Goal: Task Accomplishment & Management: Manage account settings

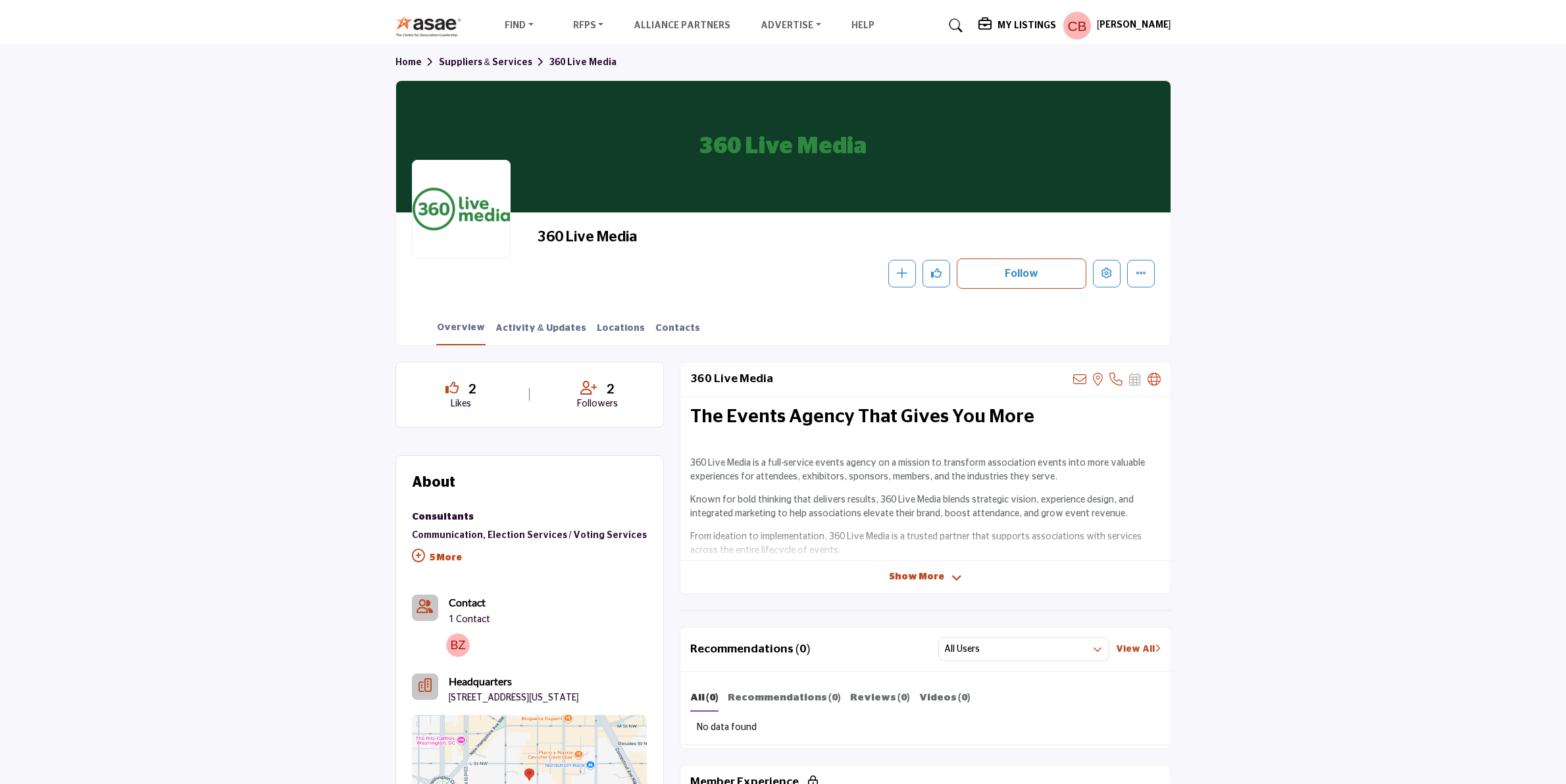
click at [939, 573] on span "Show More" at bounding box center [916, 578] width 55 height 14
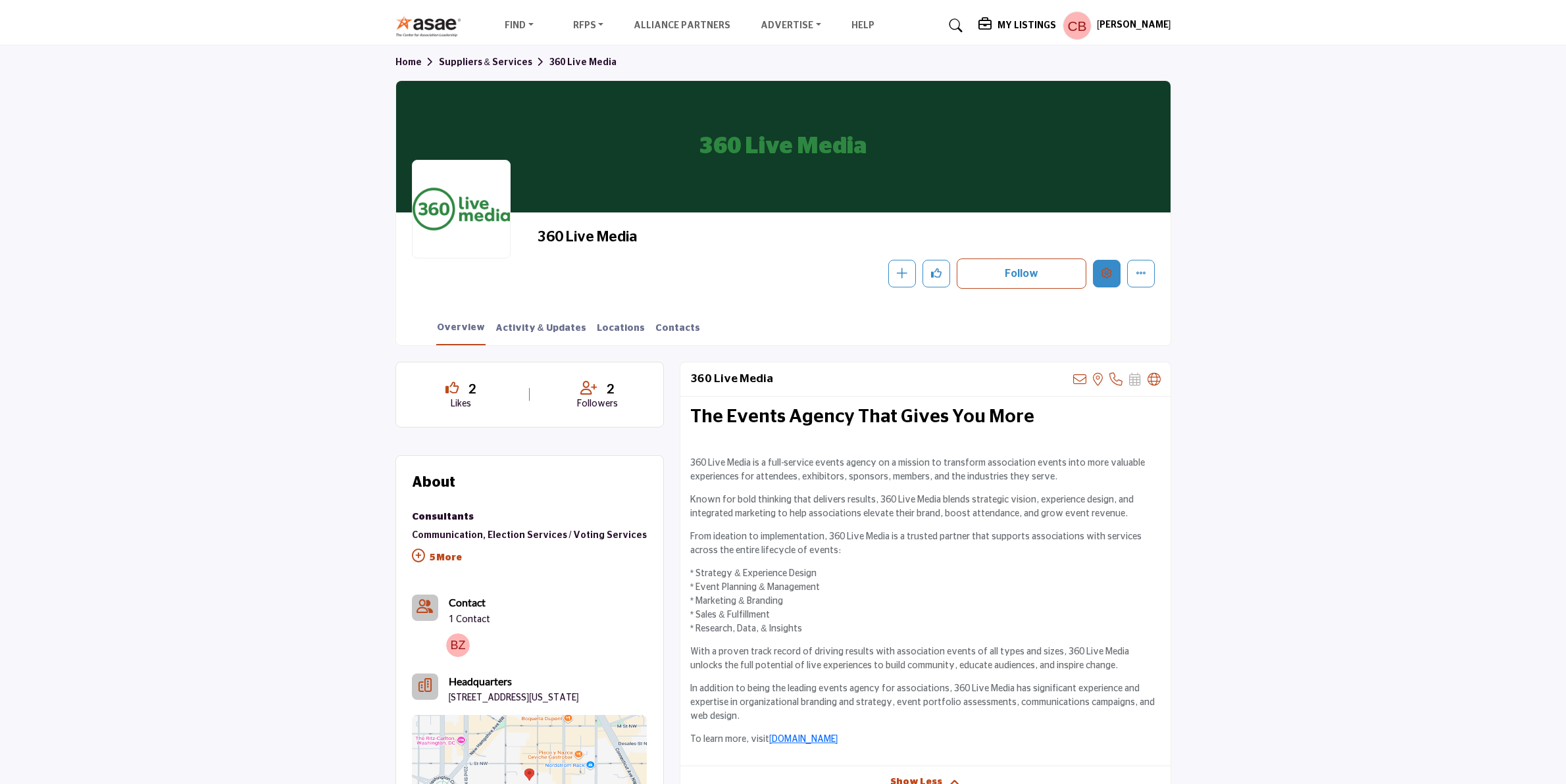
click at [1109, 275] on icon "Edit company" at bounding box center [1107, 273] width 11 height 11
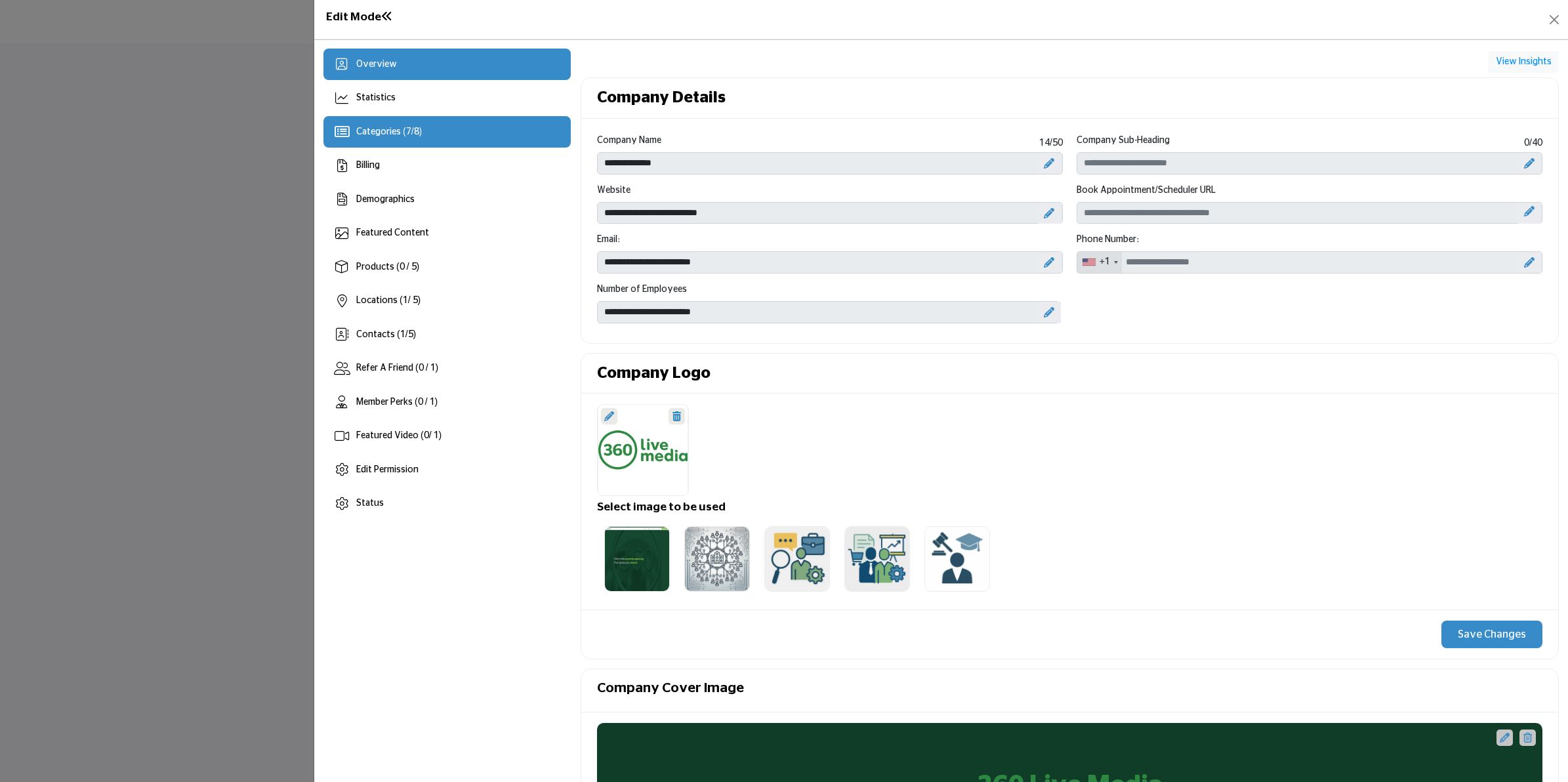
click at [414, 133] on span "Categories ( 7 / 8 )" at bounding box center [389, 132] width 65 height 9
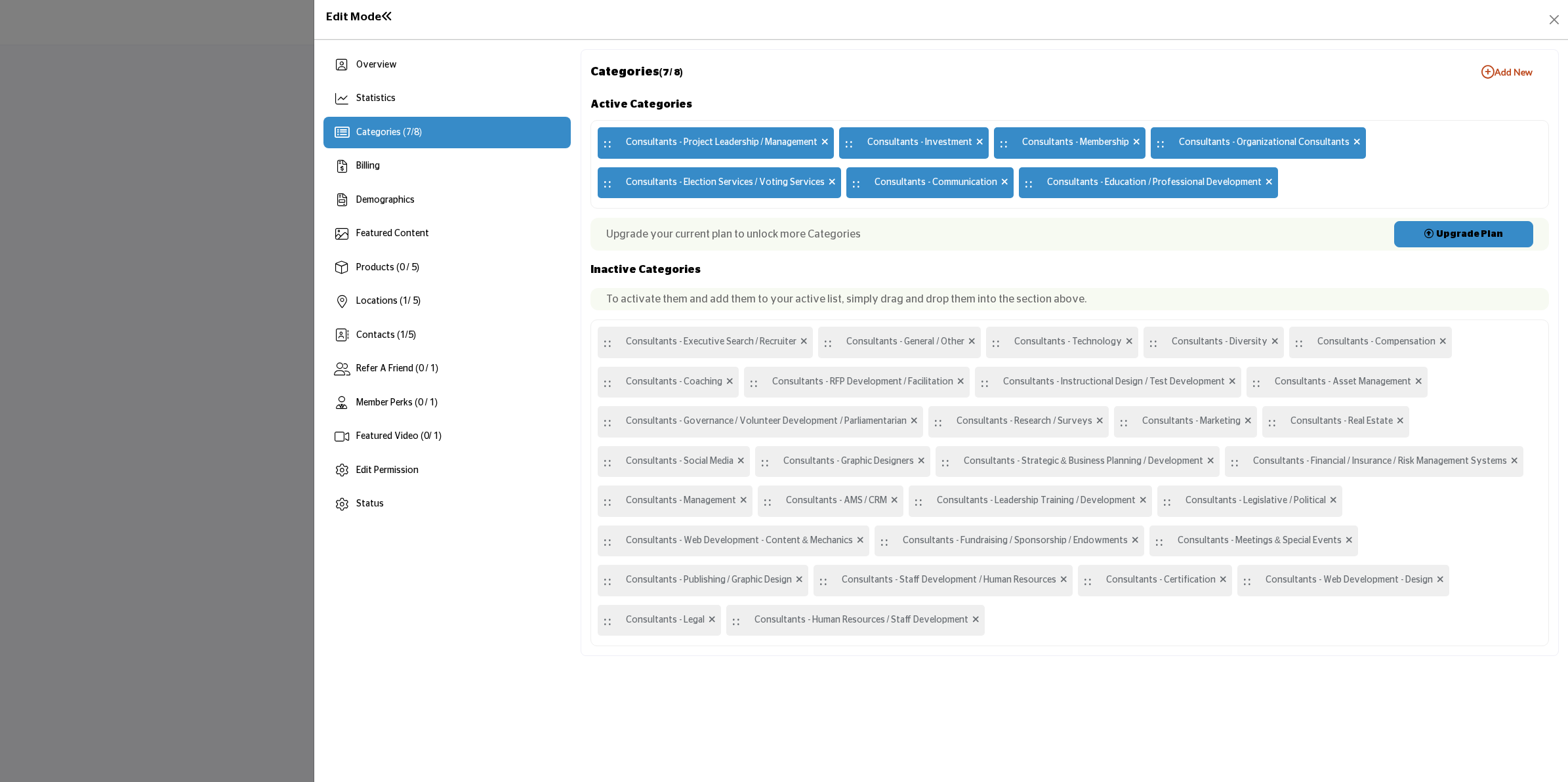
click at [824, 136] on span at bounding box center [826, 143] width 7 height 14
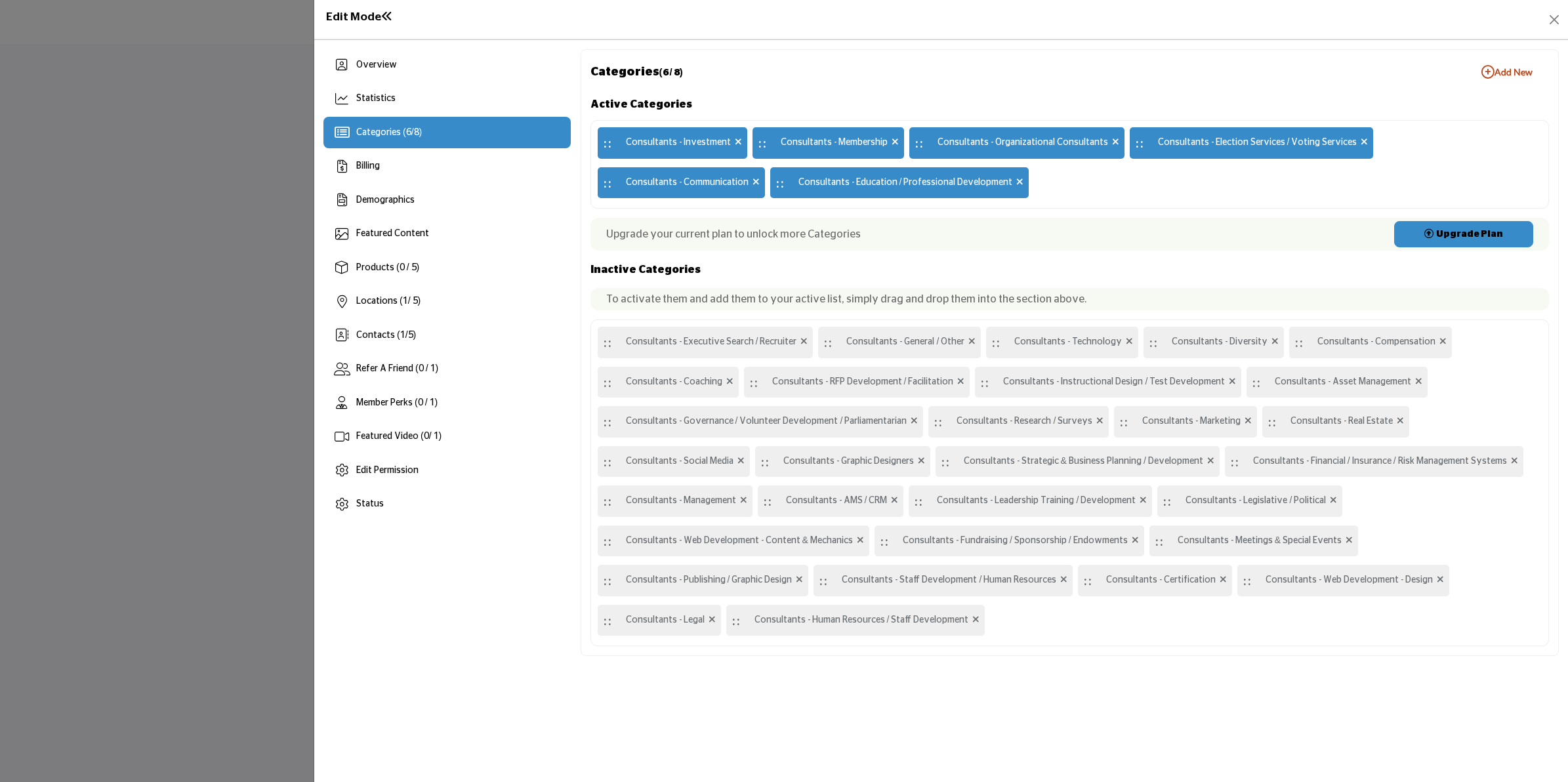
click at [735, 141] on icon at bounding box center [739, 141] width 7 height 9
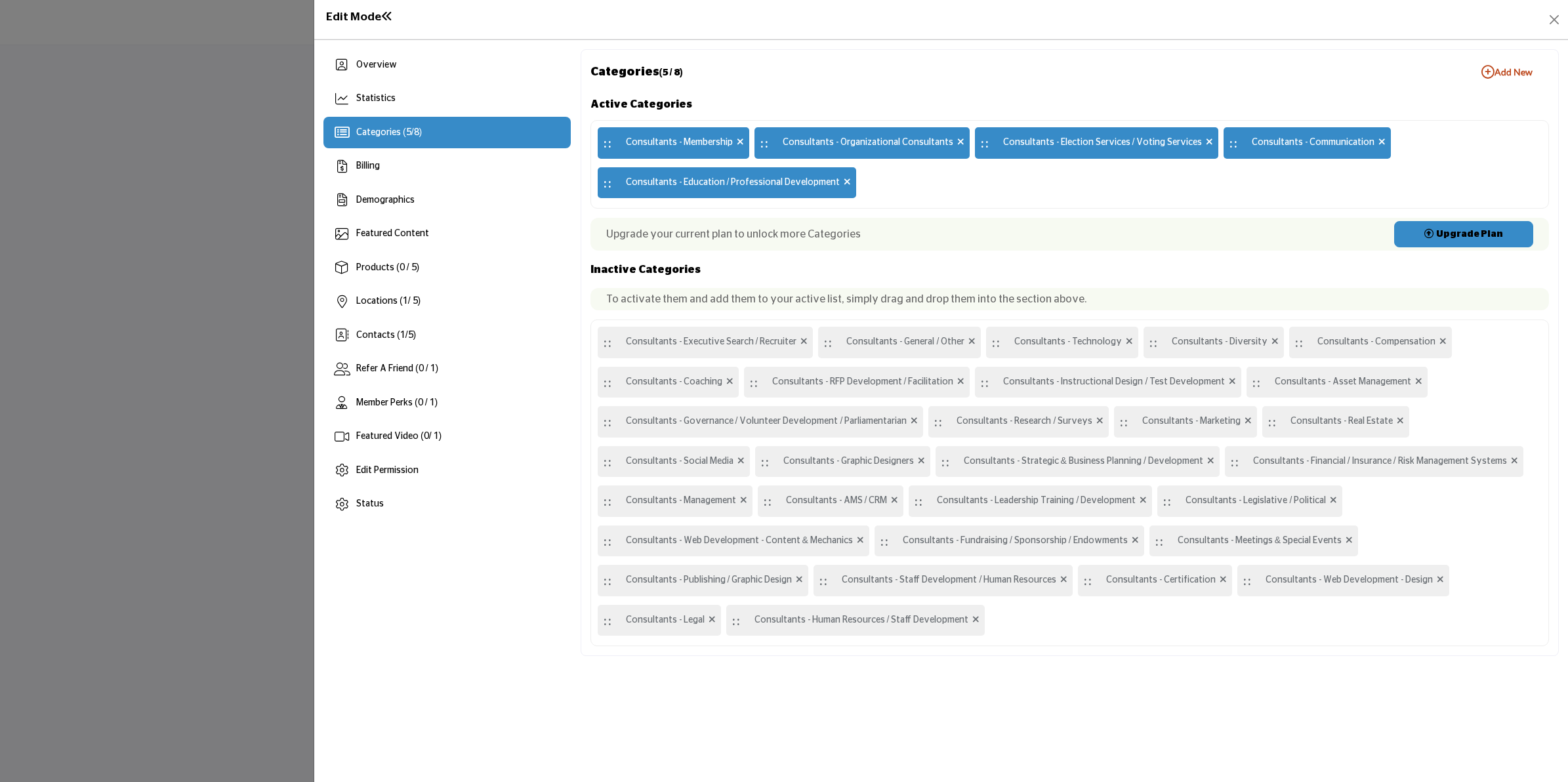
drag, startPoint x: 847, startPoint y: 192, endPoint x: 840, endPoint y: 179, distance: 14.8
click at [844, 179] on icon at bounding box center [848, 181] width 7 height 9
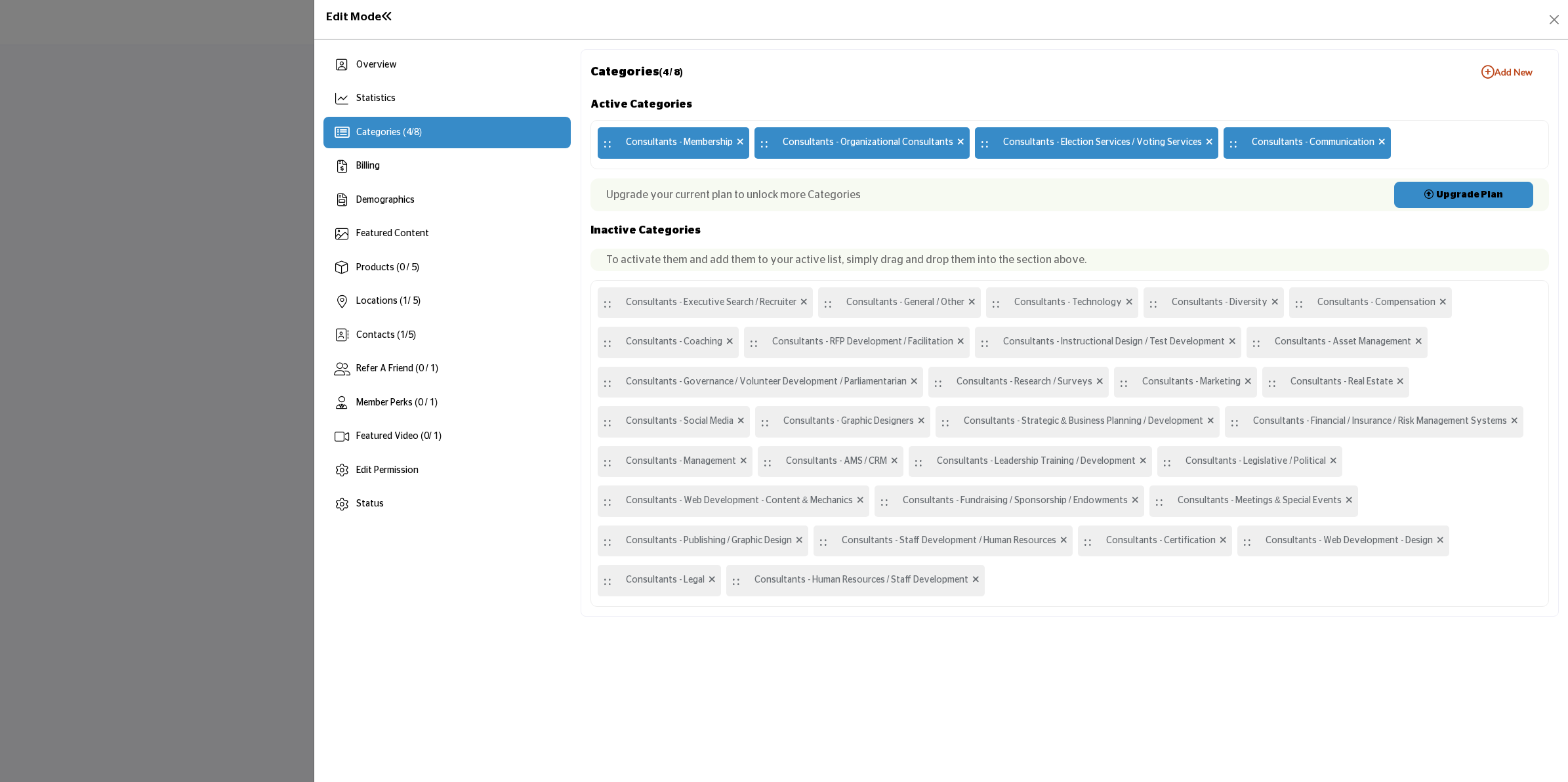
click at [745, 147] on div ":: Consultants - Membership" at bounding box center [673, 143] width 151 height 32
click at [737, 139] on icon at bounding box center [741, 141] width 7 height 9
click at [801, 143] on icon at bounding box center [804, 141] width 7 height 9
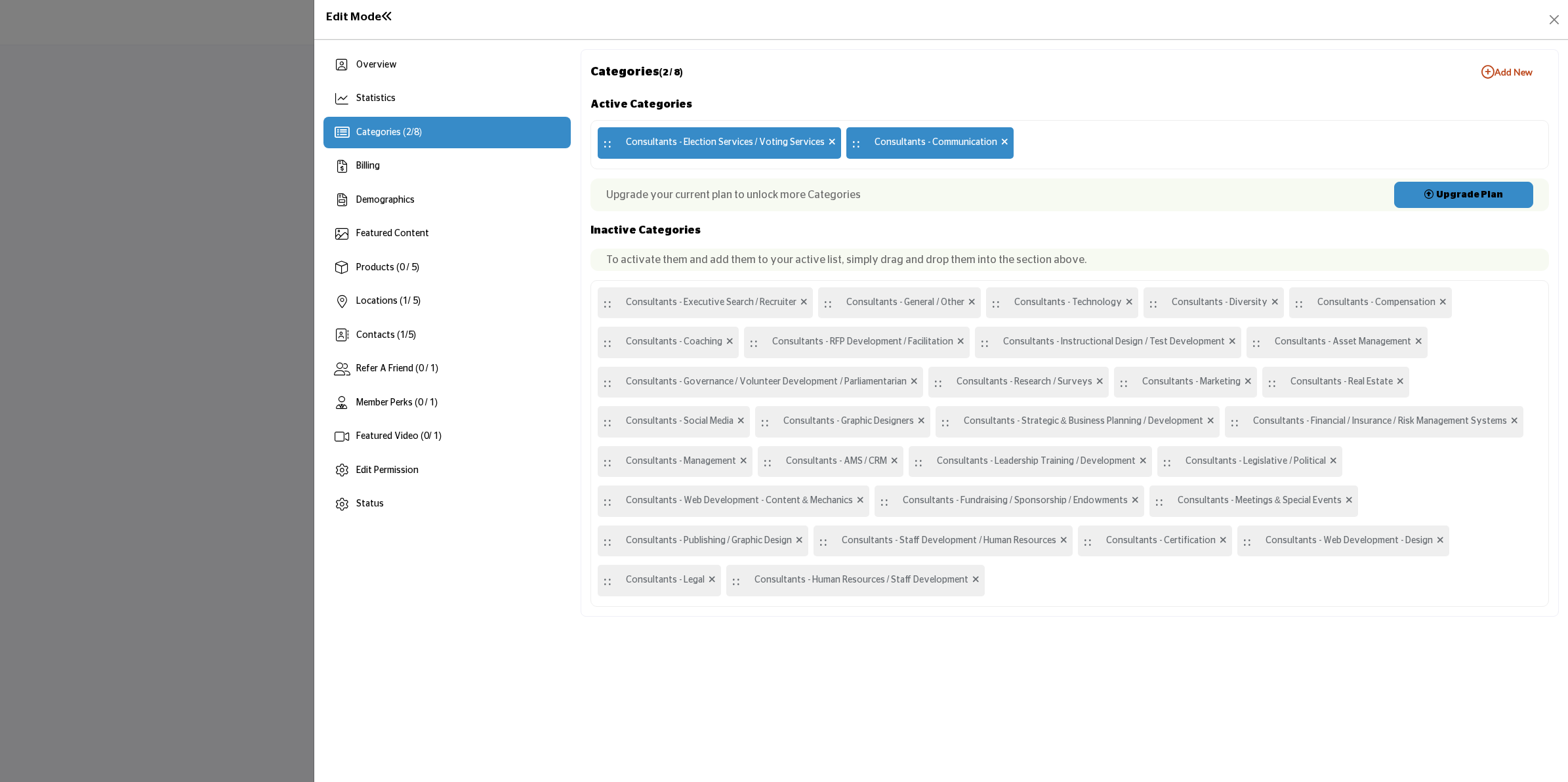
click at [1001, 141] on icon at bounding box center [1005, 141] width 7 height 9
click at [829, 140] on icon at bounding box center [833, 141] width 7 height 9
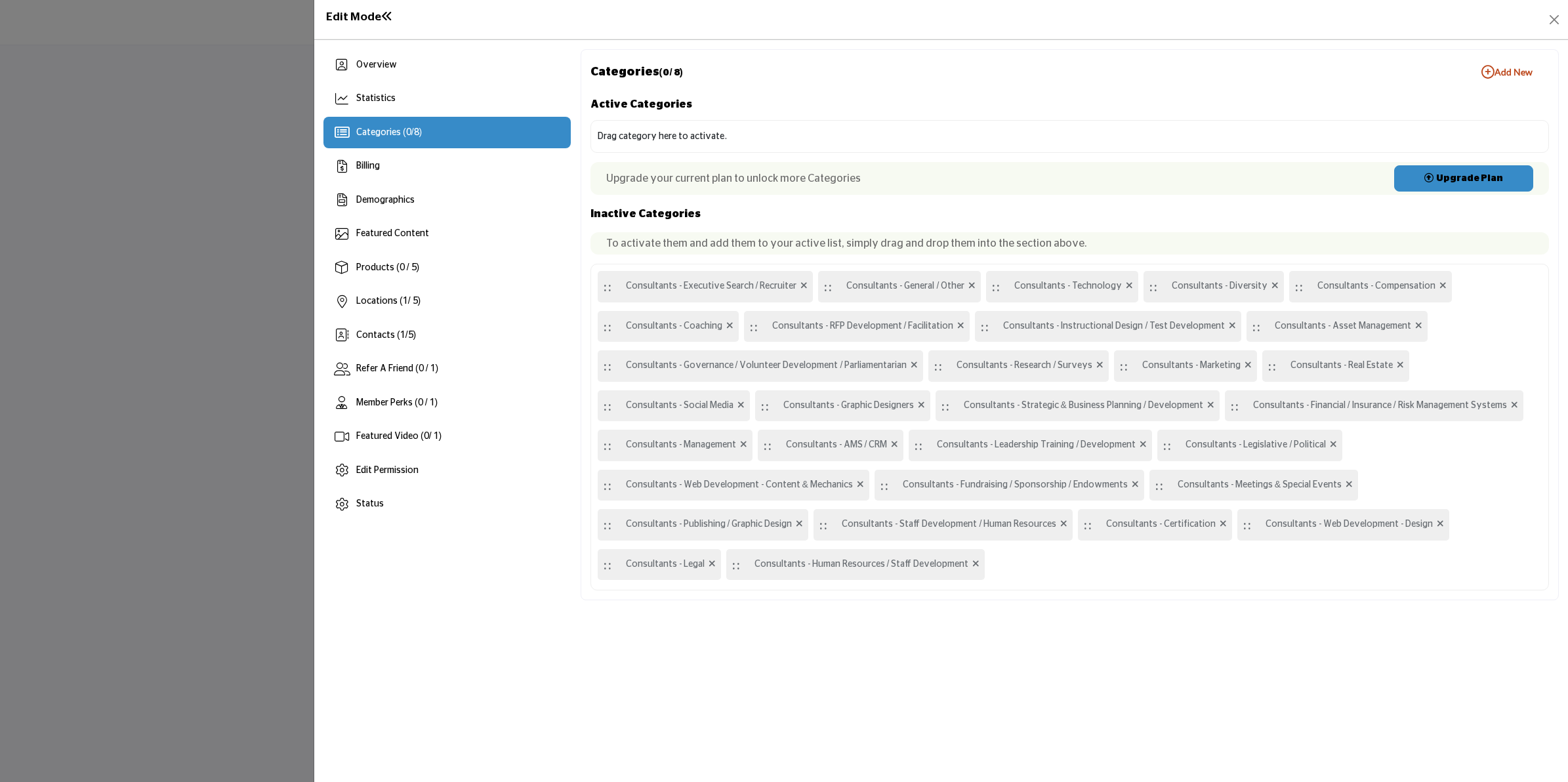
click at [701, 141] on div "Drag category here to activate." at bounding box center [662, 137] width 129 height 14
click at [707, 134] on div "Drag category here to activate." at bounding box center [662, 137] width 129 height 14
click at [723, 243] on p "To activate them and add them to your active list, simply drag and drop them in…" at bounding box center [1069, 244] width 927 height 16
click at [1500, 65] on b "Add New Add New" at bounding box center [1507, 72] width 51 height 13
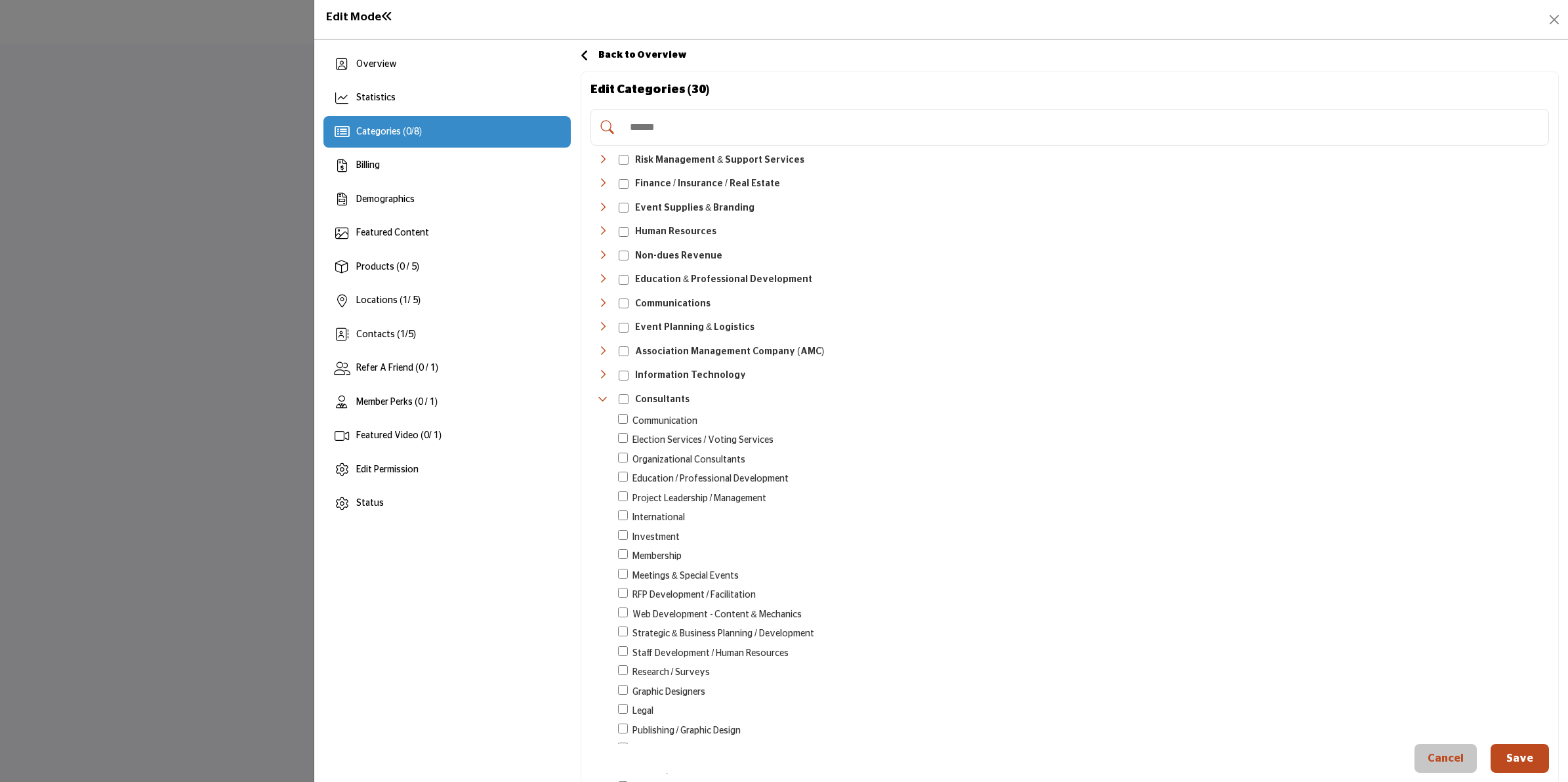
click at [696, 126] on input "Search Category" at bounding box center [1083, 127] width 920 height 29
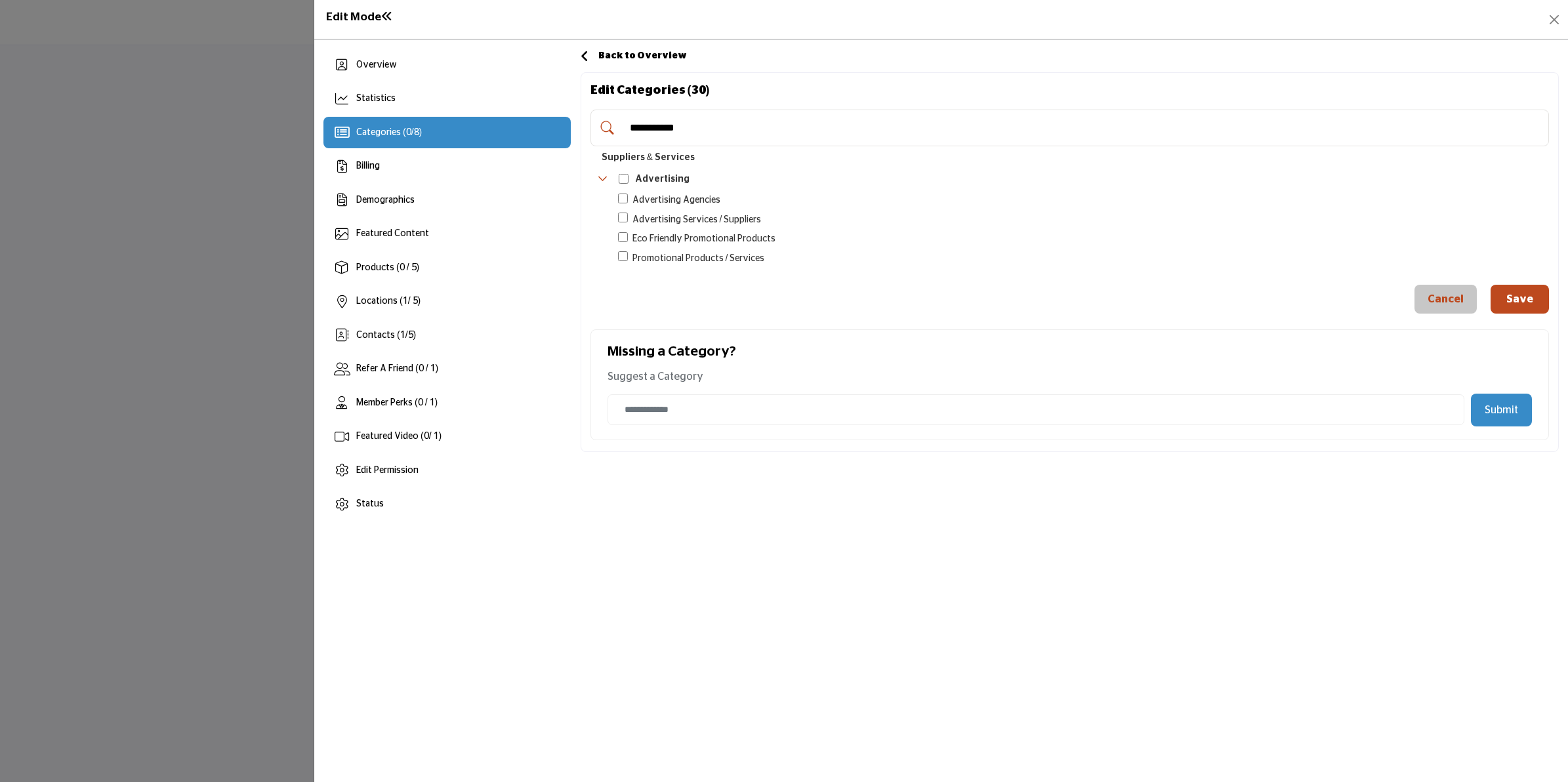
type input "**********"
click at [700, 197] on span "Advertising Agencies" at bounding box center [676, 201] width 88 height 14
click at [669, 198] on span "Advertising Agencies" at bounding box center [676, 201] width 88 height 14
click at [607, 180] on icon "Toggle Category" at bounding box center [603, 178] width 11 height 11
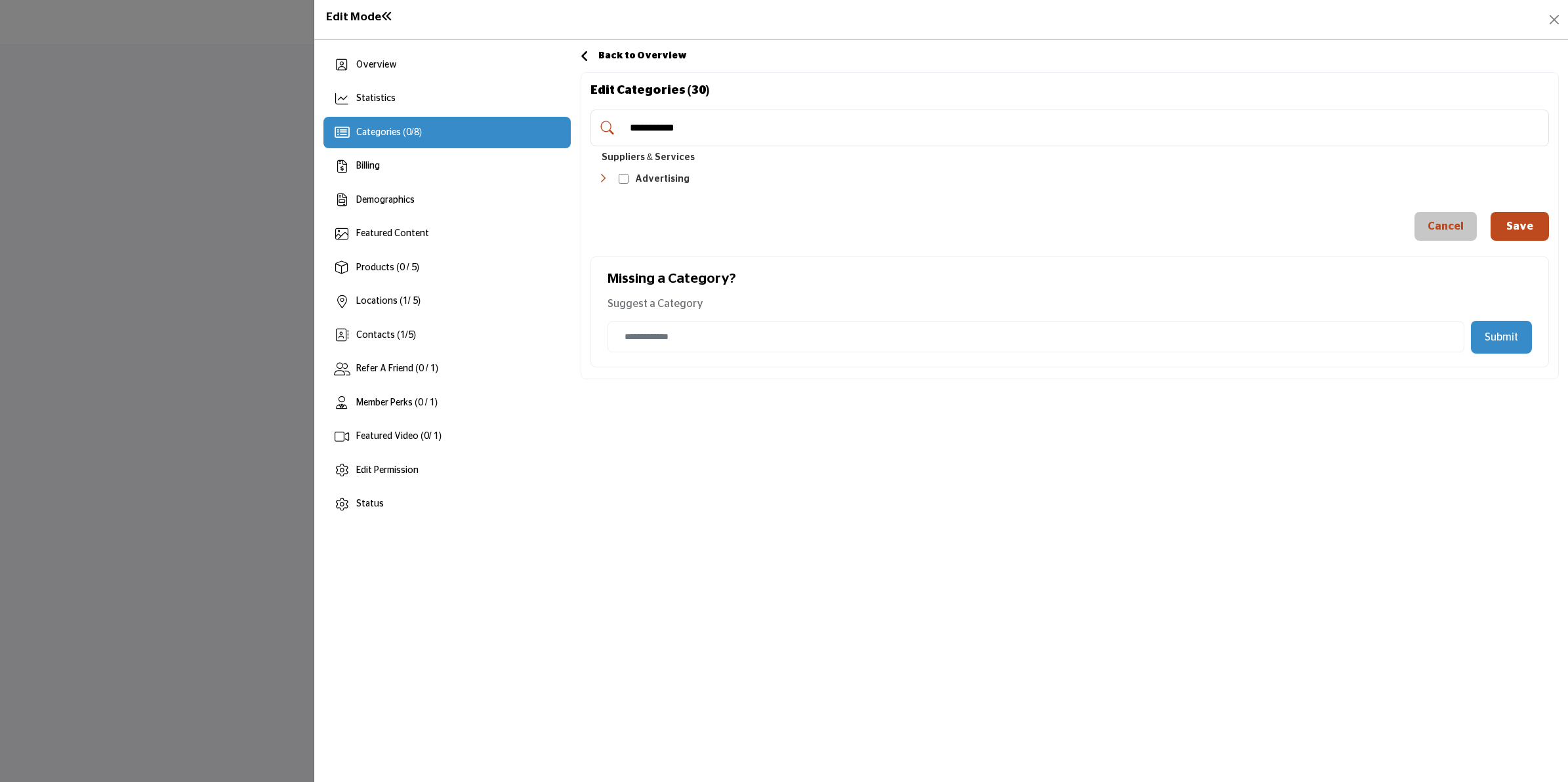
click at [607, 180] on icon "Toggle Category" at bounding box center [603, 178] width 11 height 11
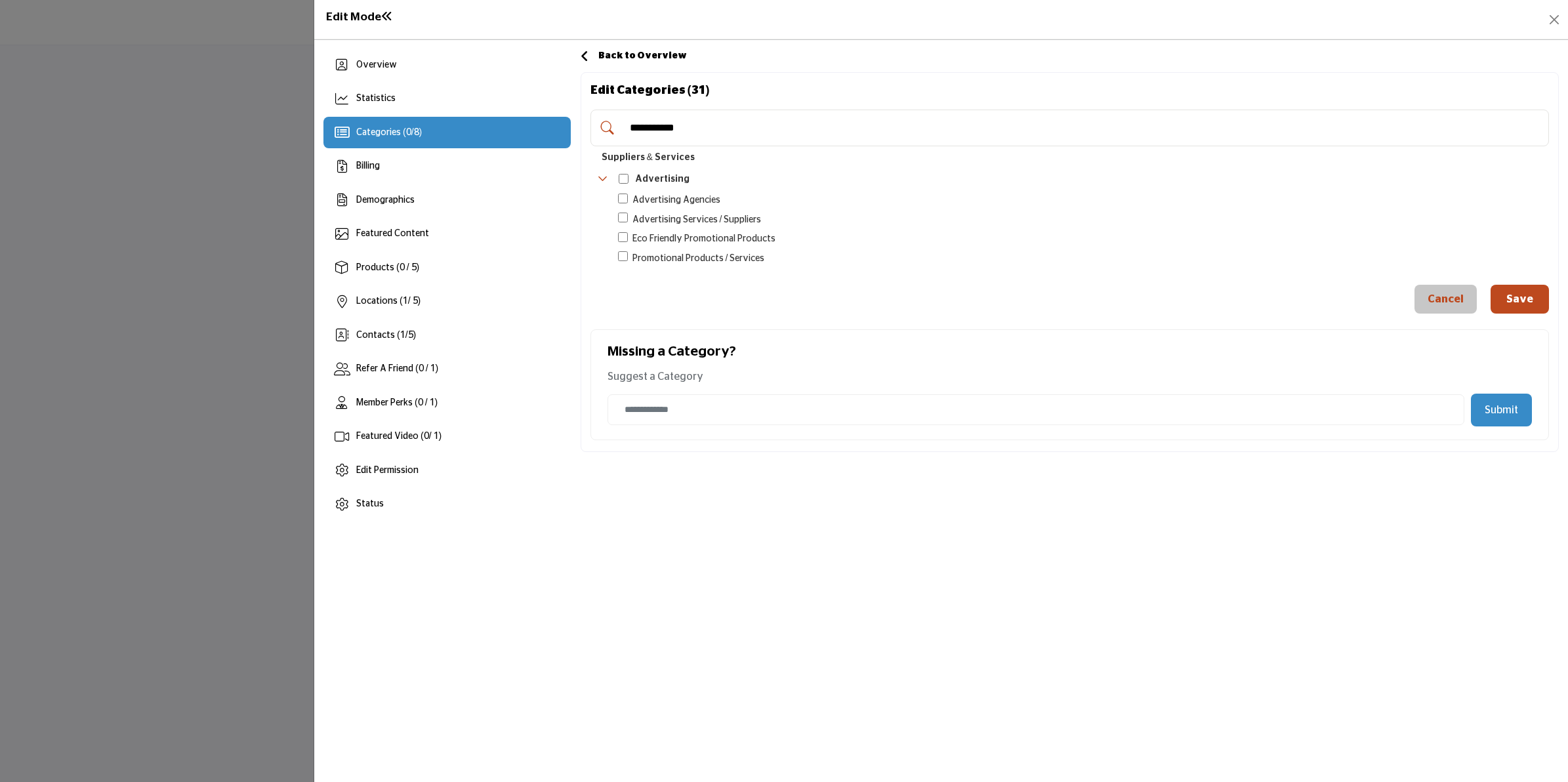
click at [1524, 290] on button "Save" at bounding box center [1520, 299] width 58 height 29
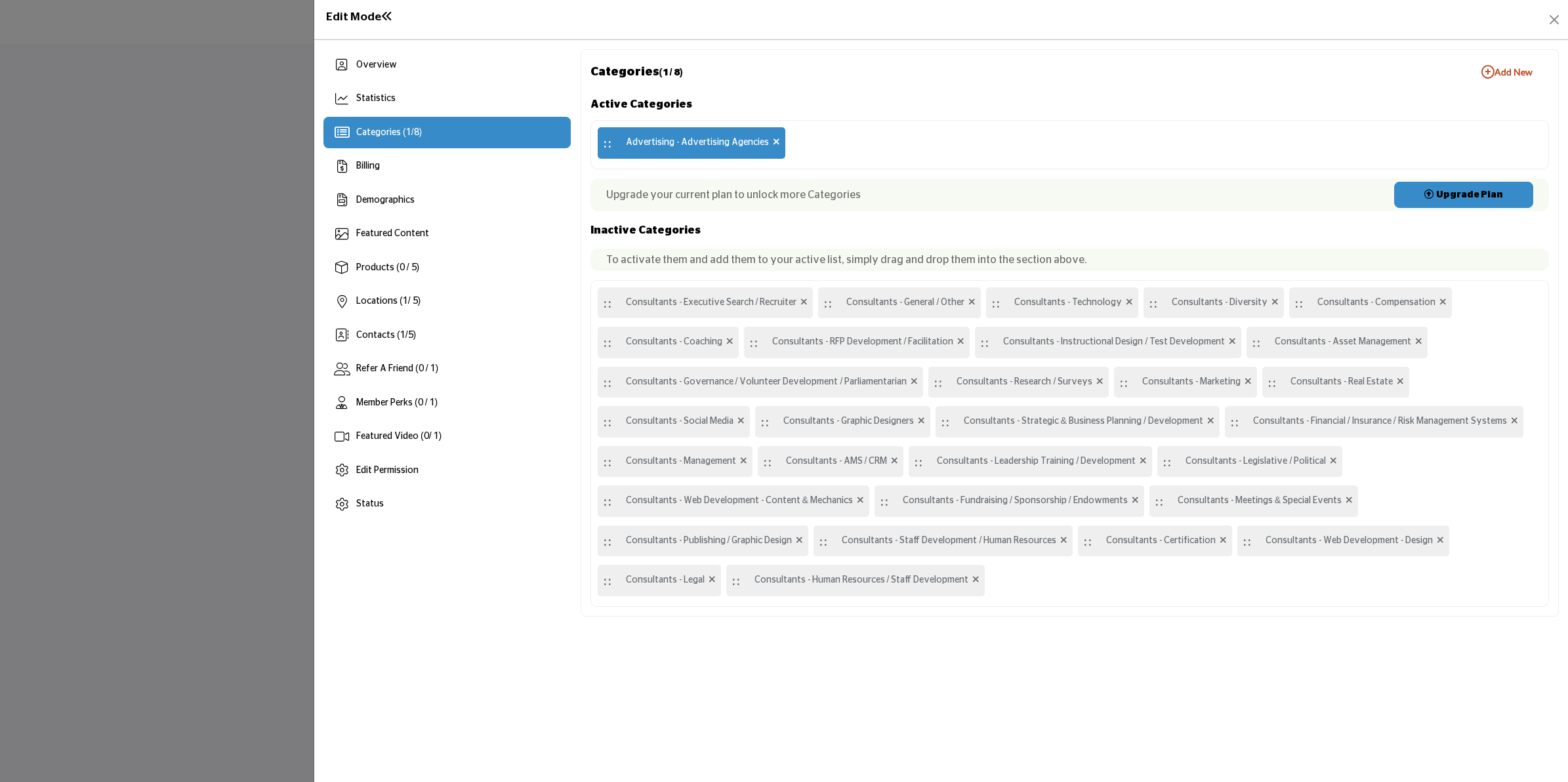
click at [1491, 83] on button "Add New Add New" at bounding box center [1507, 72] width 84 height 27
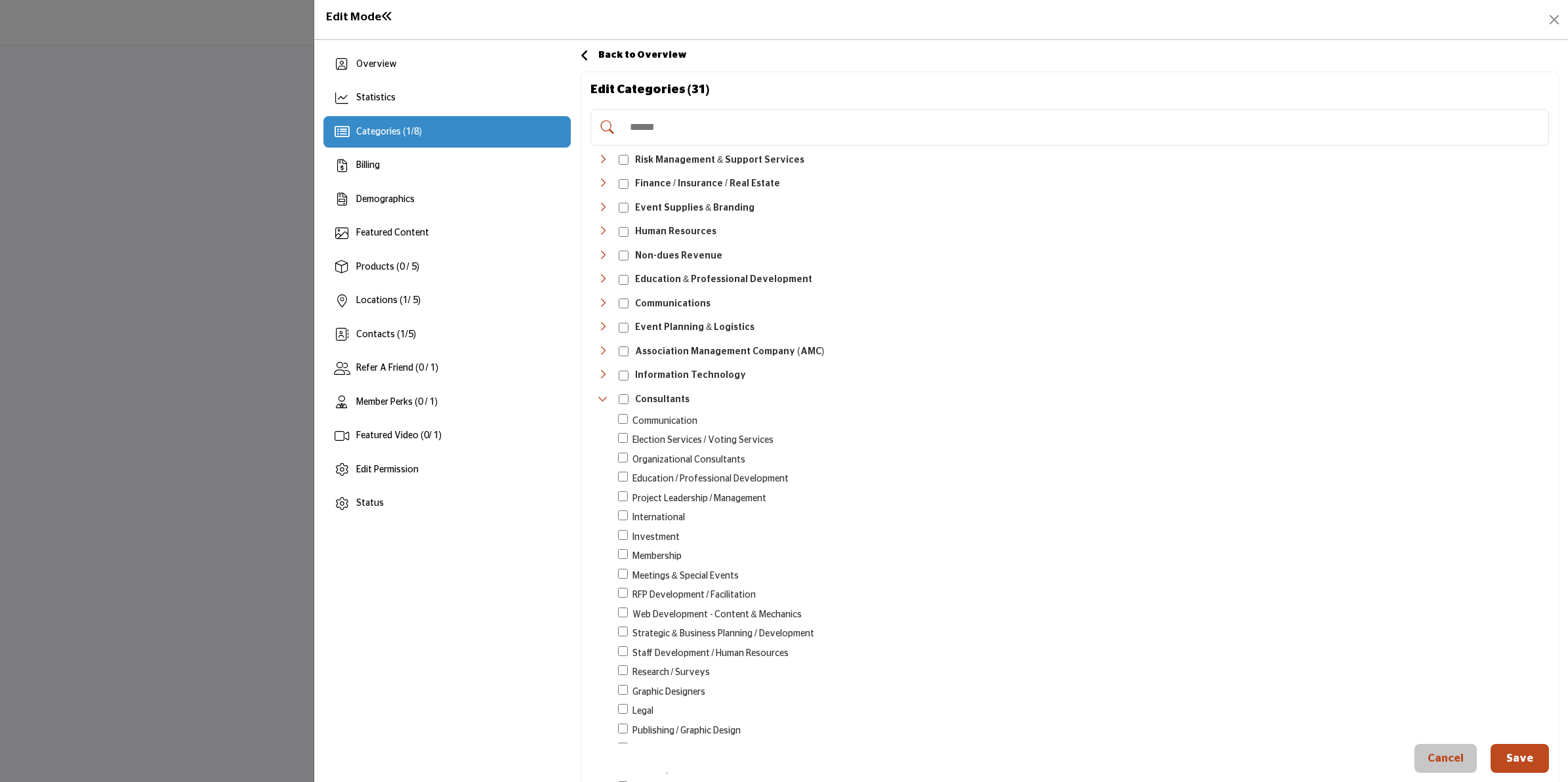
click at [895, 138] on input "Search Category" at bounding box center [1083, 127] width 920 height 29
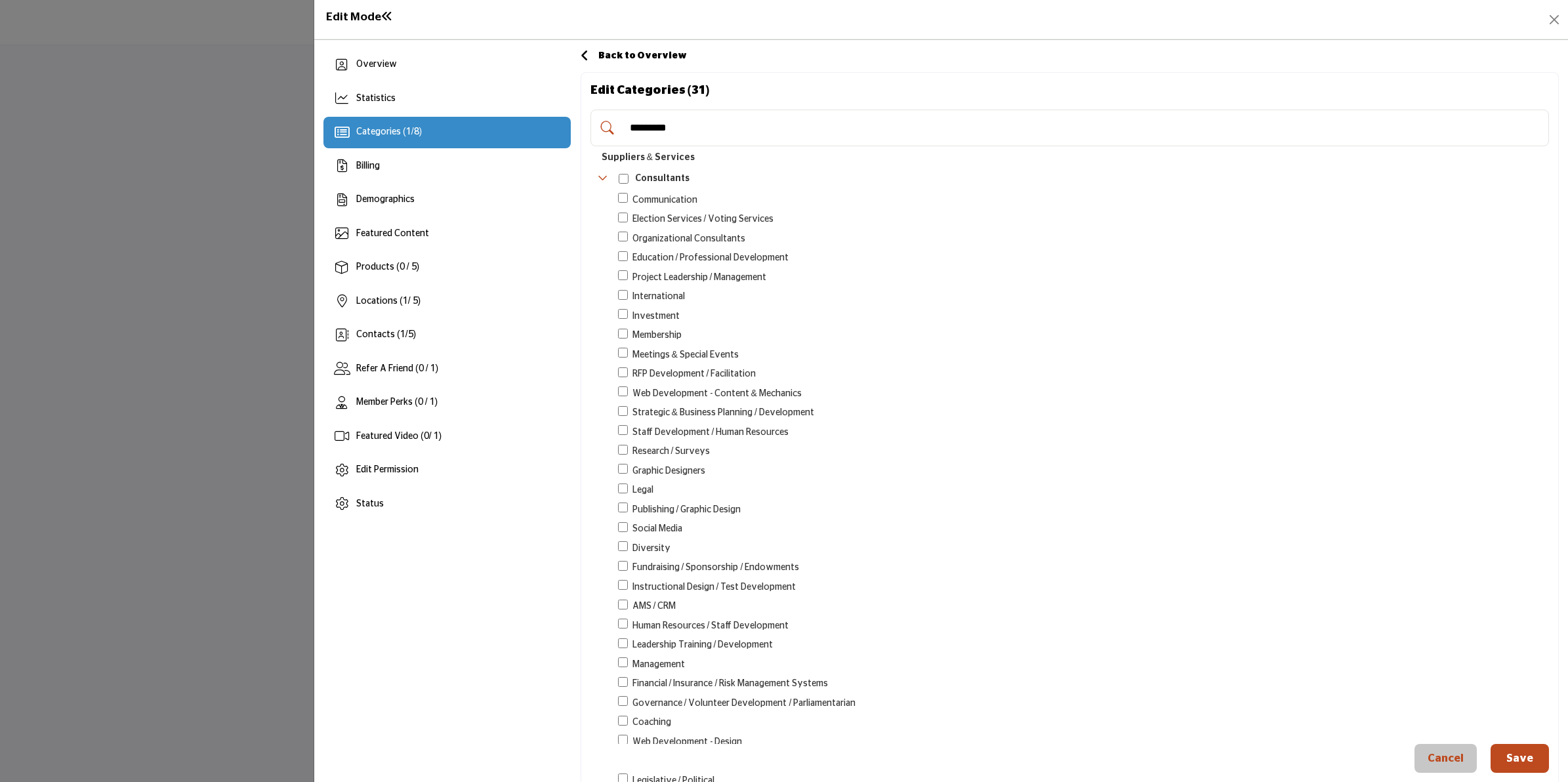
click at [808, 133] on input "*********" at bounding box center [1083, 127] width 920 height 29
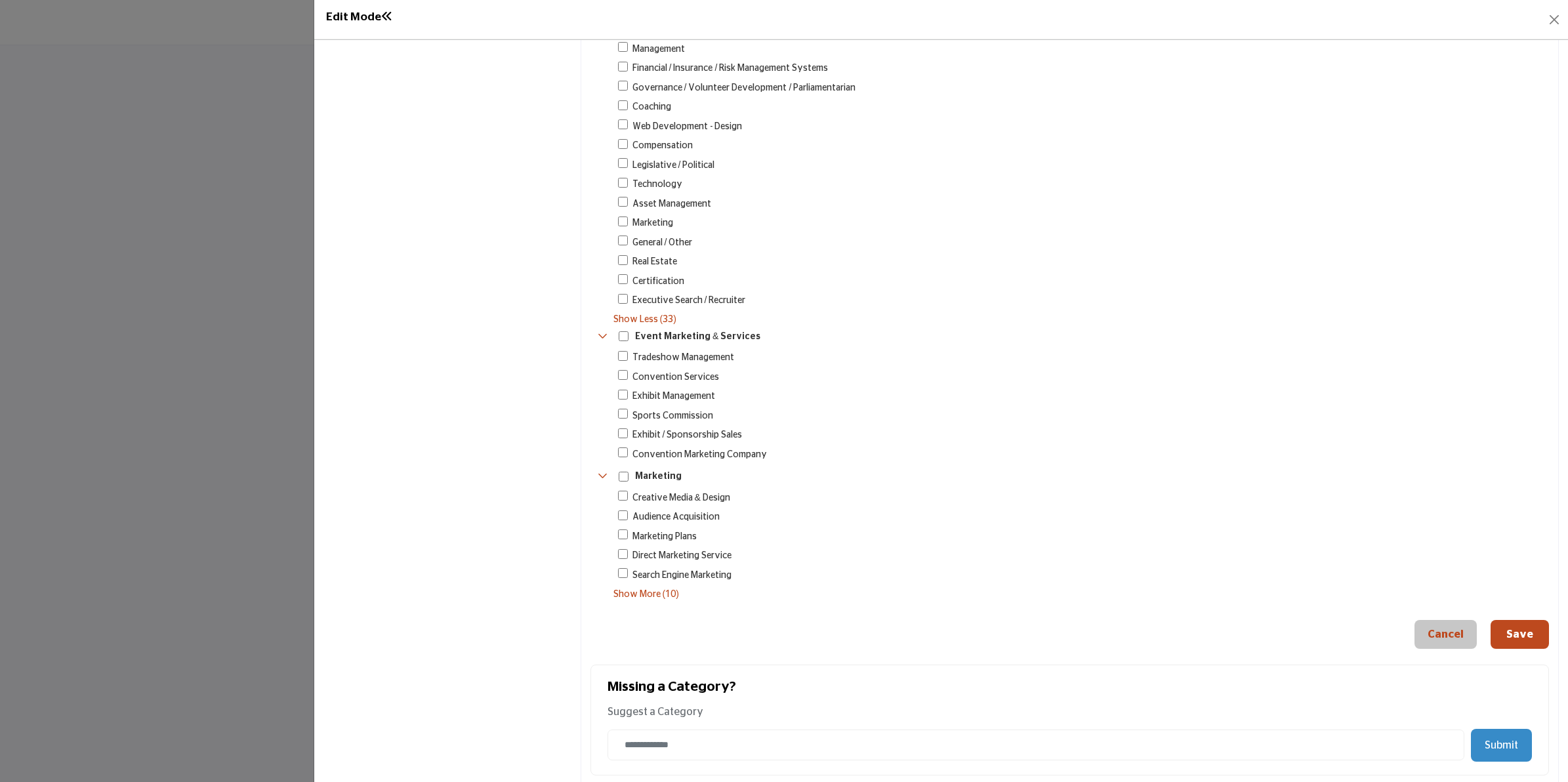
scroll to position [627, 0]
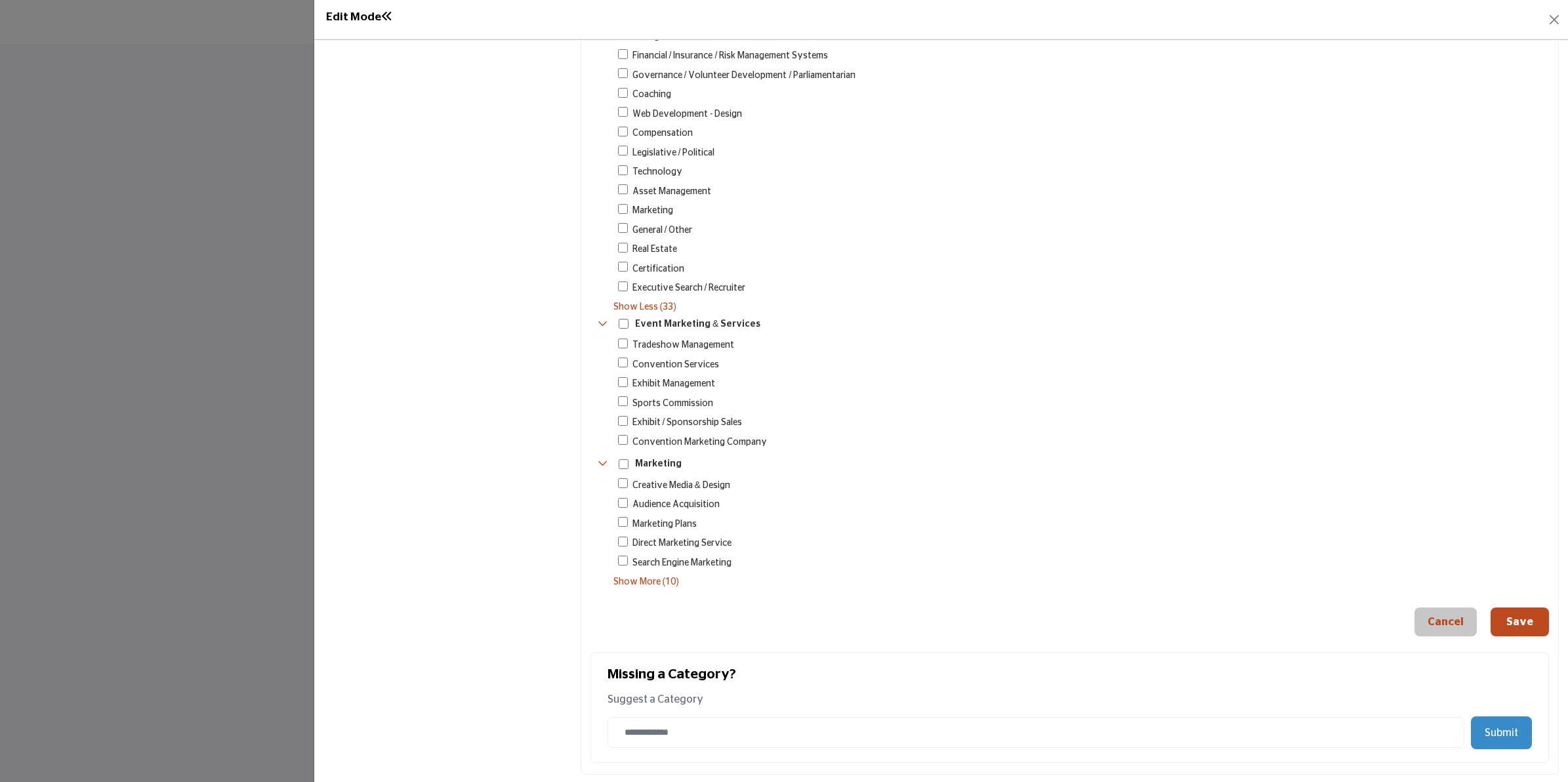
type input "*********"
click at [666, 575] on span "Show More (10)" at bounding box center [1081, 582] width 936 height 14
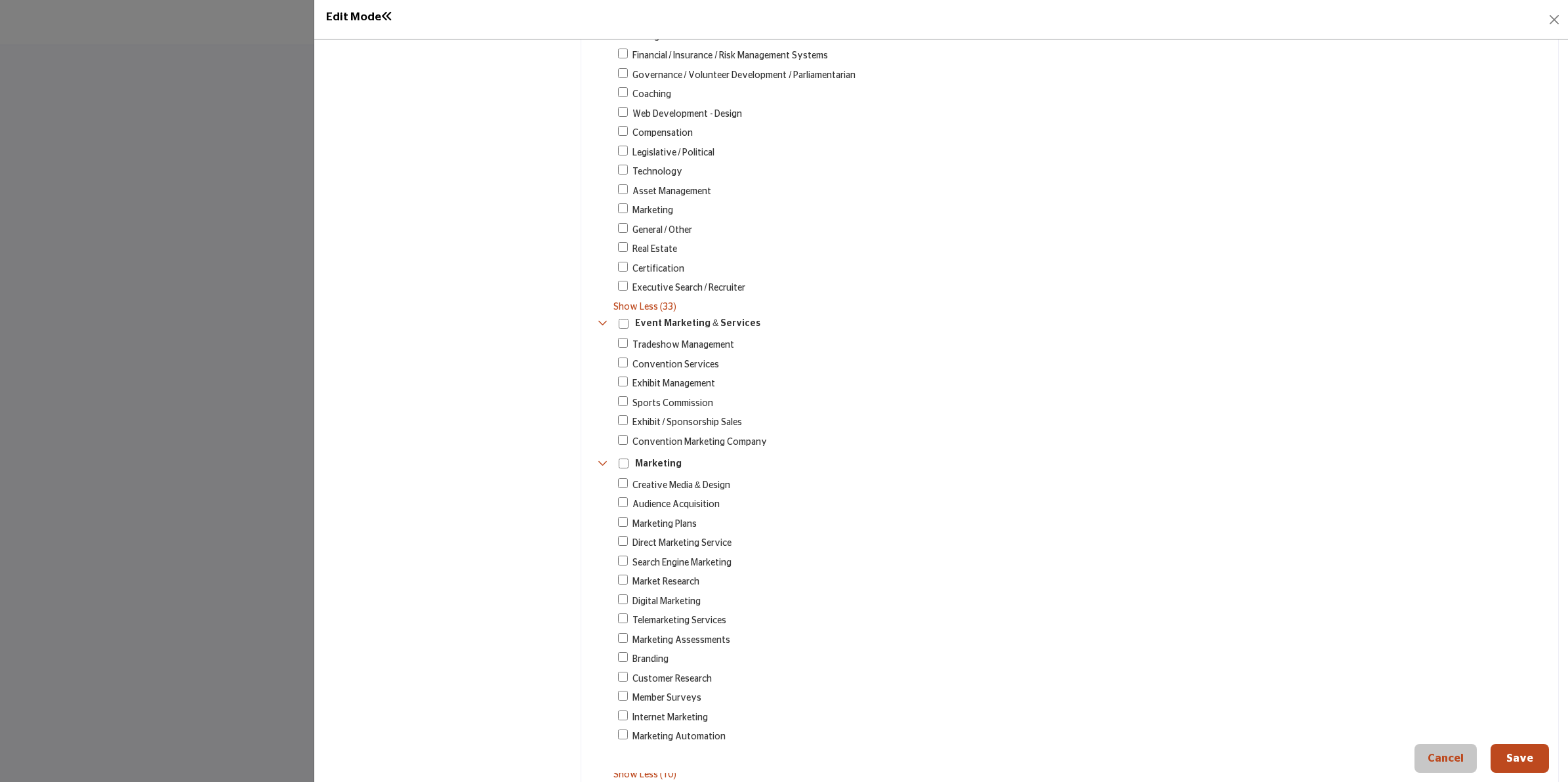
click at [701, 479] on span "Creative Media & Design" at bounding box center [681, 486] width 98 height 14
click at [683, 569] on div "Creative Media & Design 89 Show More (10) Show Less (10)" at bounding box center [1075, 630] width 949 height 304
click at [679, 580] on span "Market Research" at bounding box center [666, 582] width 67 height 14
click at [670, 598] on span "Digital Marketing" at bounding box center [666, 602] width 68 height 14
click at [645, 661] on span "Branding" at bounding box center [651, 660] width 36 height 14
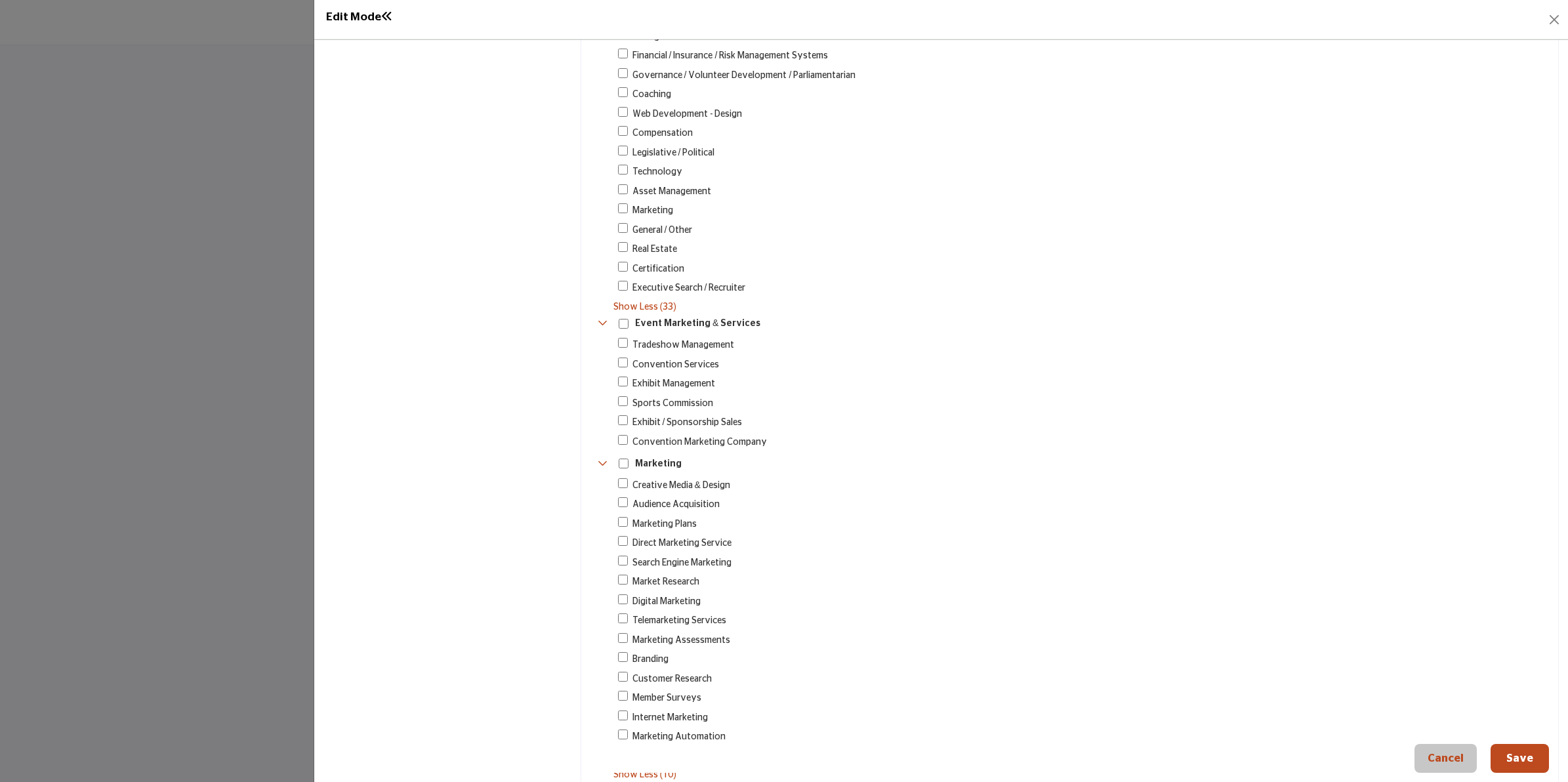
click at [1513, 758] on button "Save" at bounding box center [1520, 758] width 58 height 29
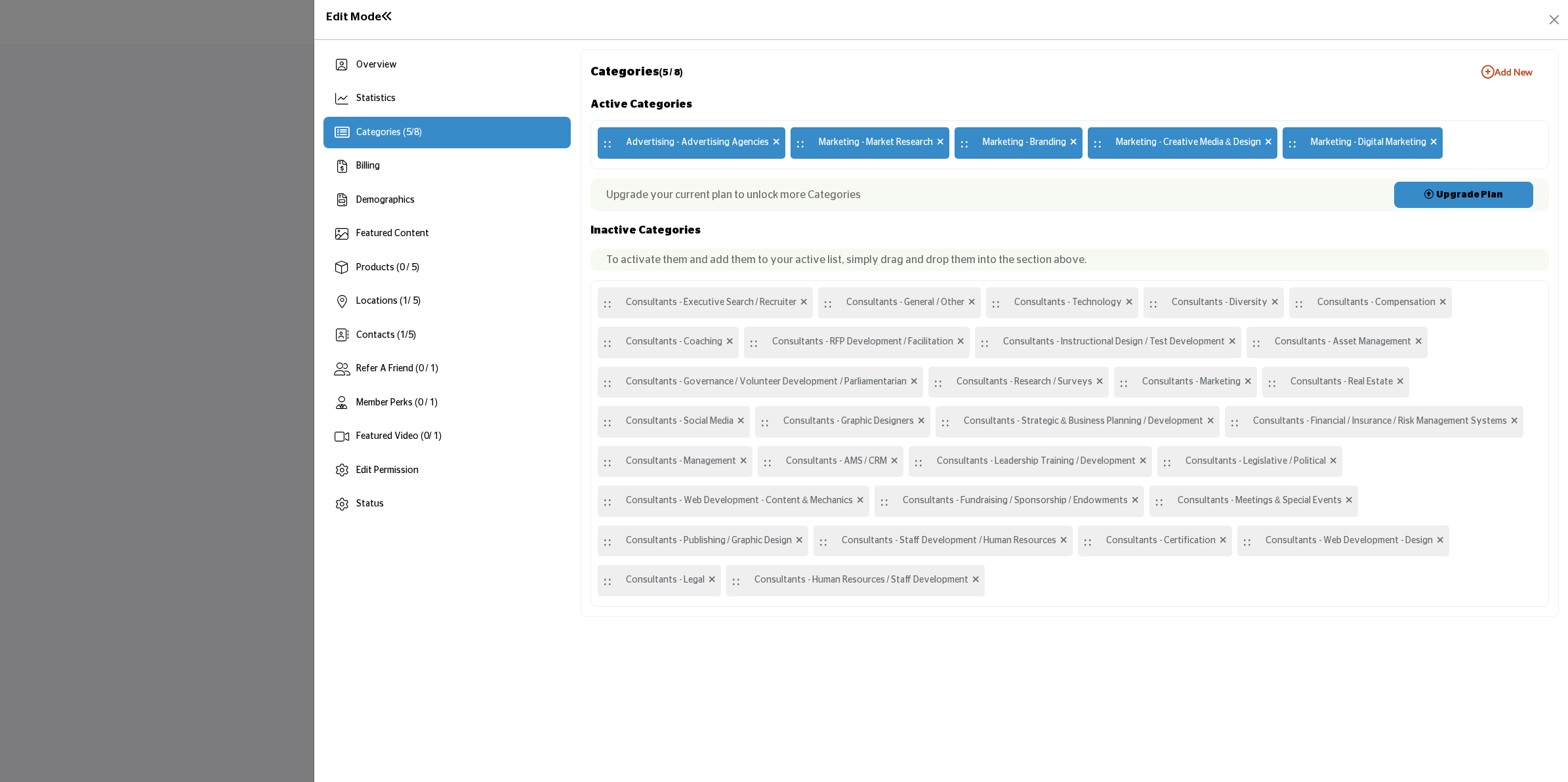
click at [1504, 73] on b "Add New Add New" at bounding box center [1507, 72] width 51 height 13
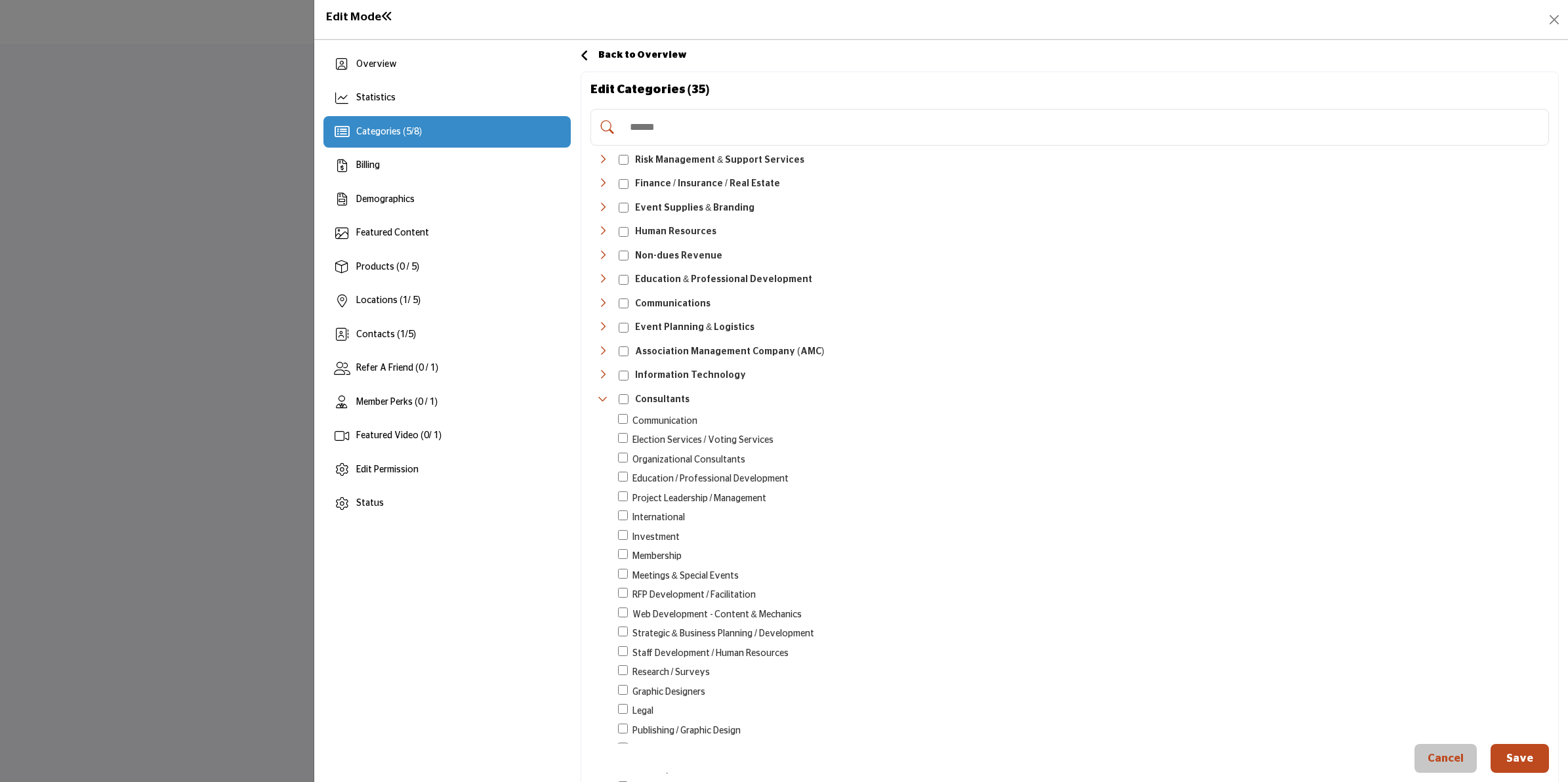
click at [733, 138] on input "Search Category" at bounding box center [1083, 127] width 920 height 29
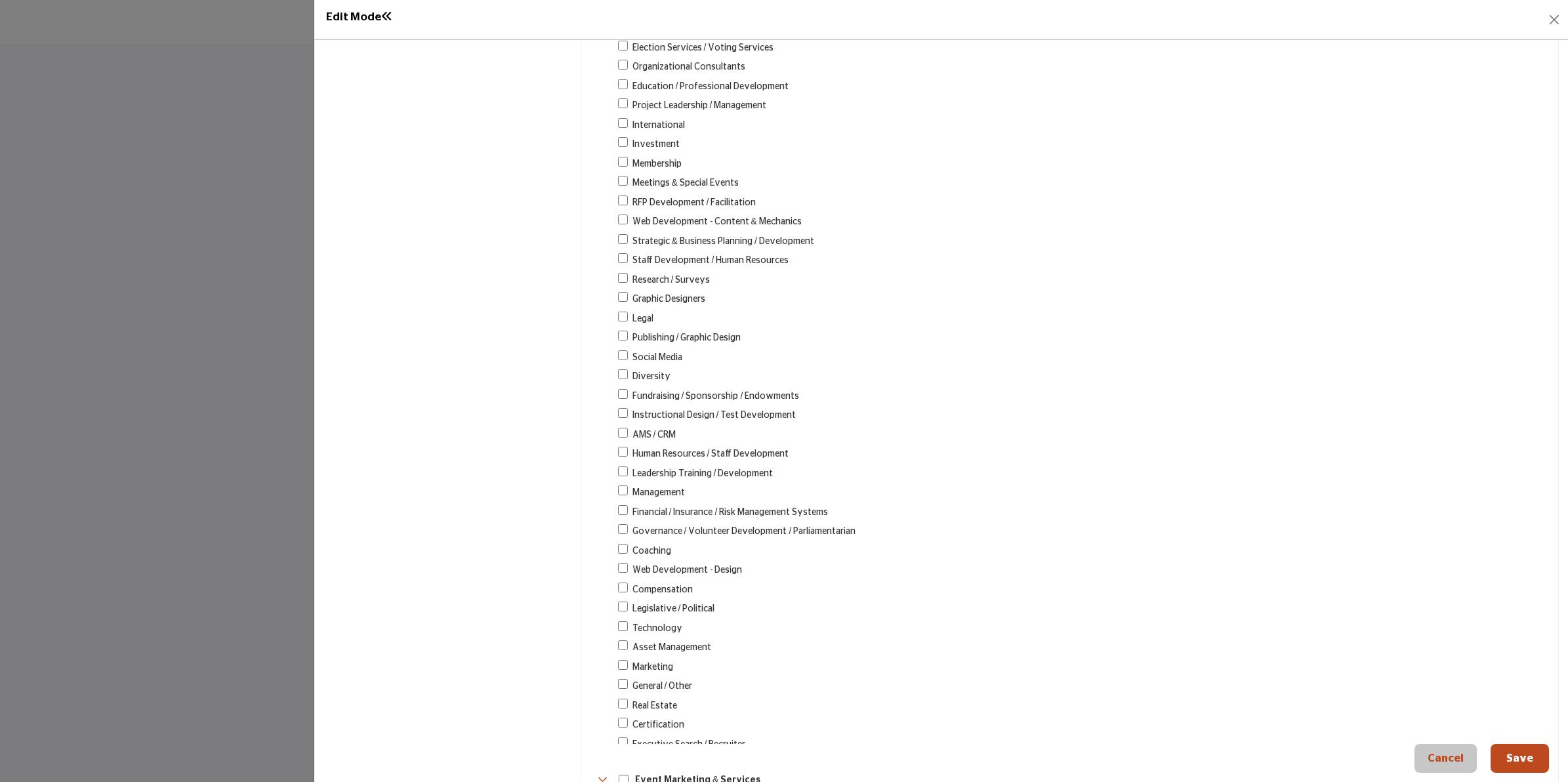
scroll to position [492, 0]
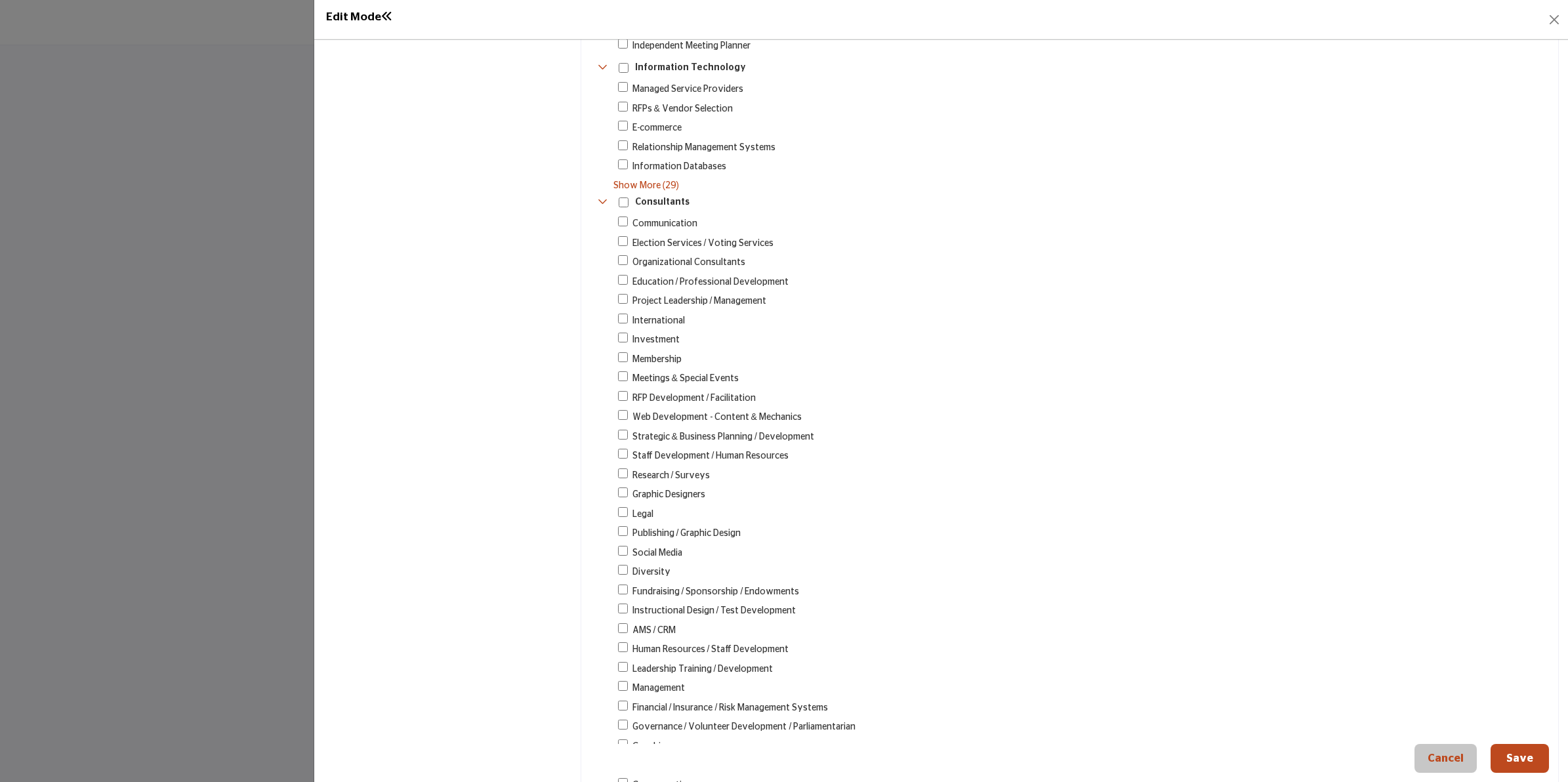
type input "*****"
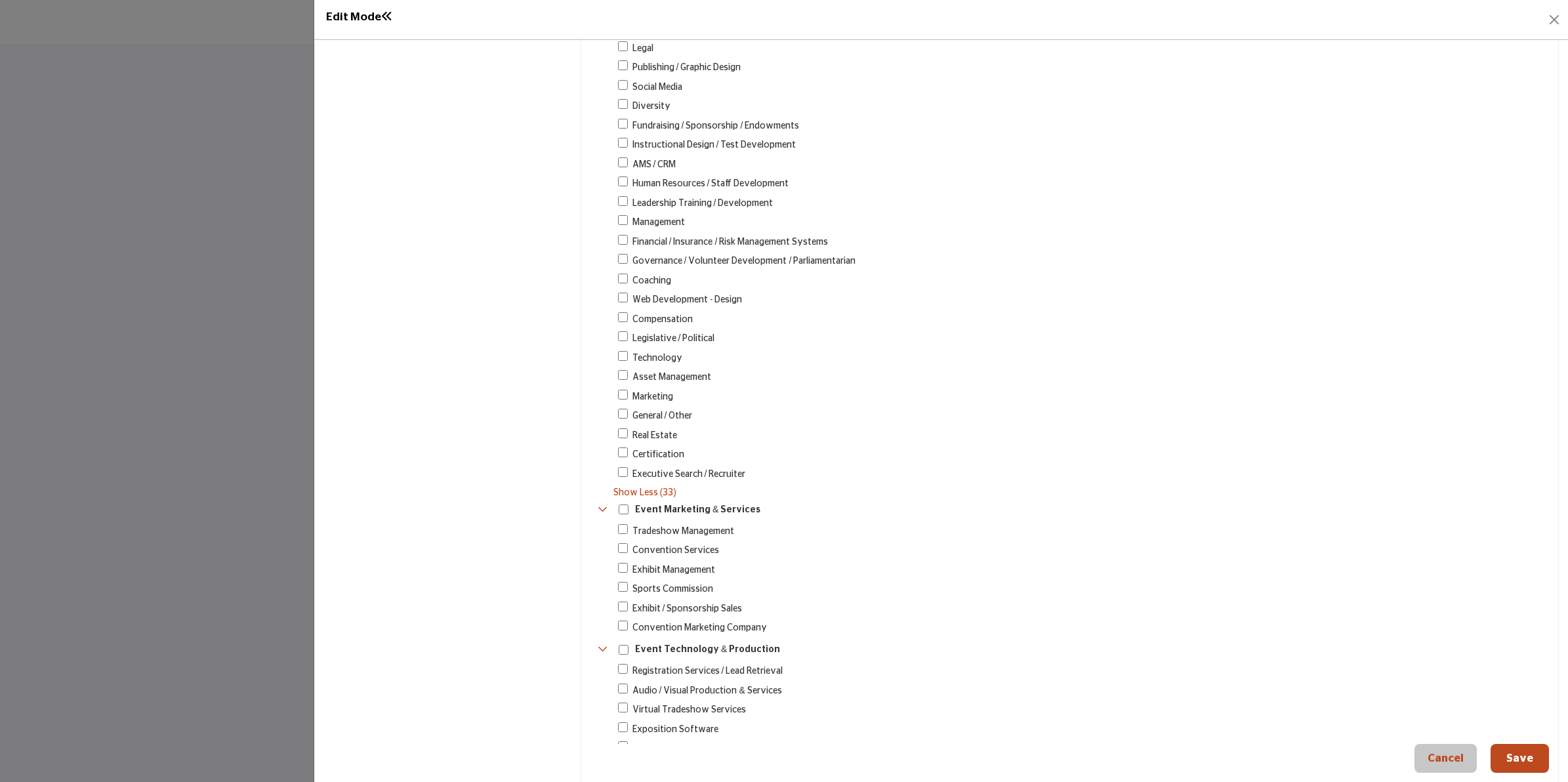
scroll to position [984, 0]
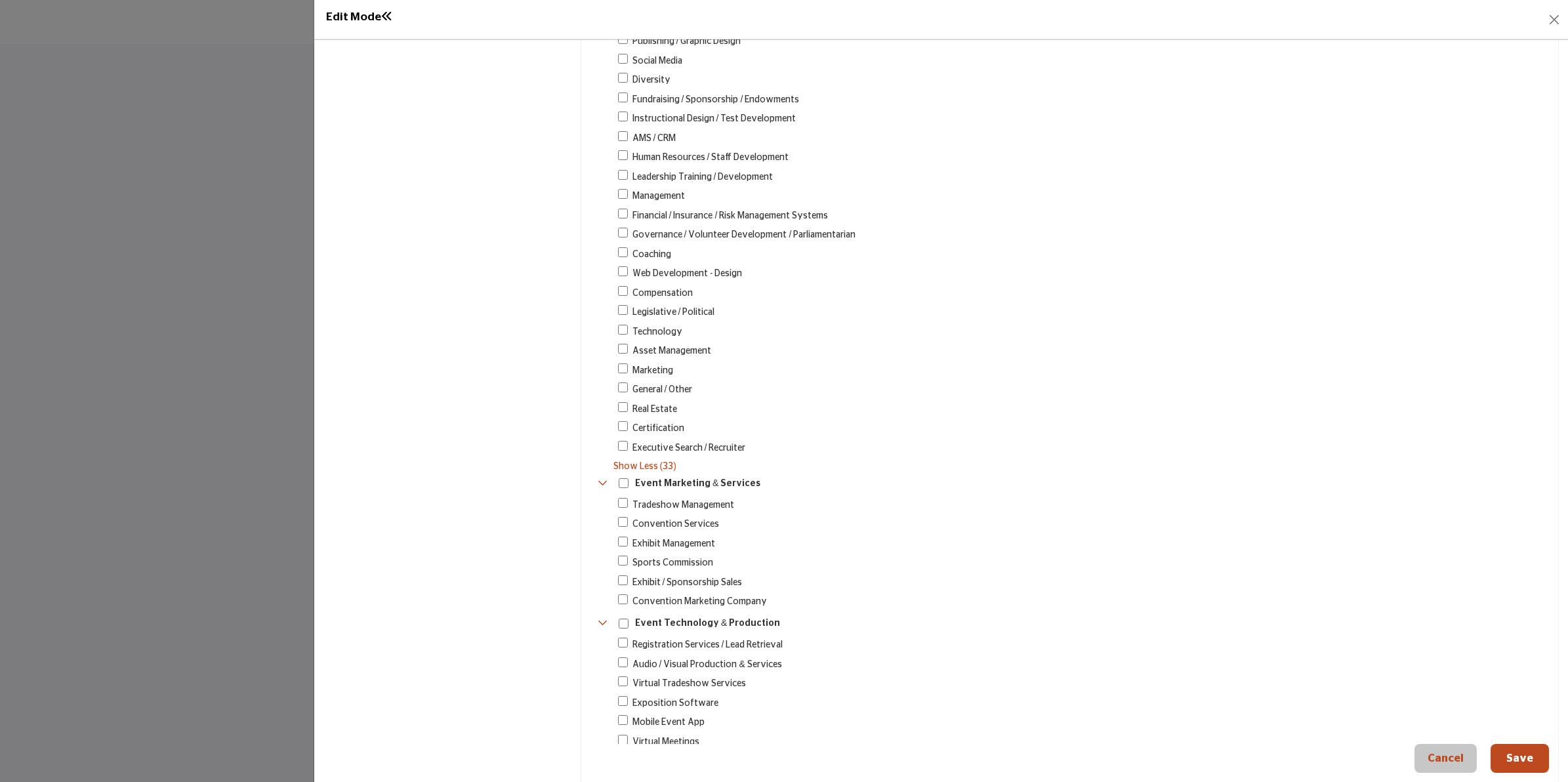
click at [724, 500] on span "Tradeshow Management" at bounding box center [683, 505] width 102 height 14
click at [712, 578] on span "Exhibit / Sponsorship Sales" at bounding box center [688, 583] width 110 height 14
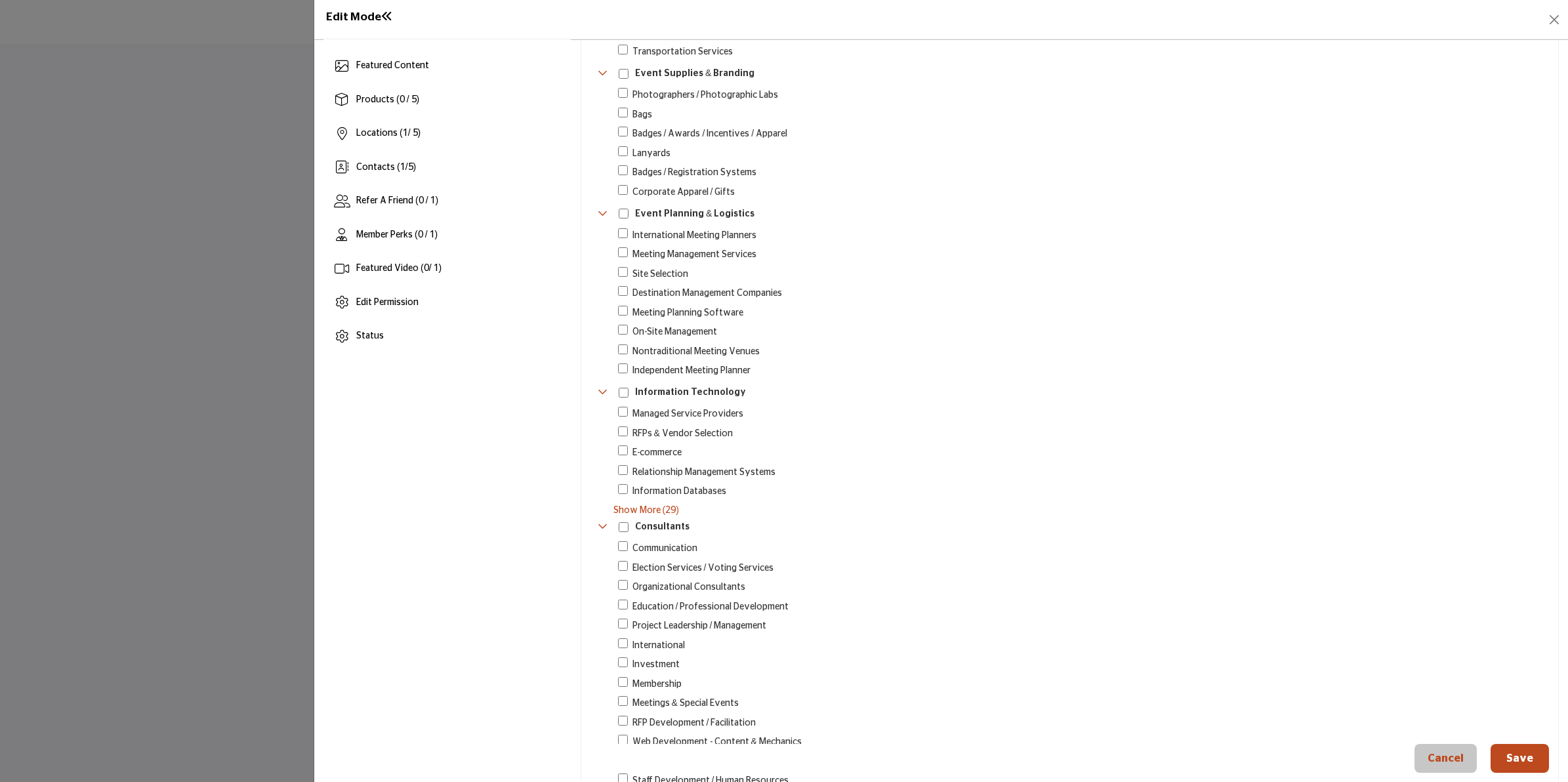
scroll to position [157, 0]
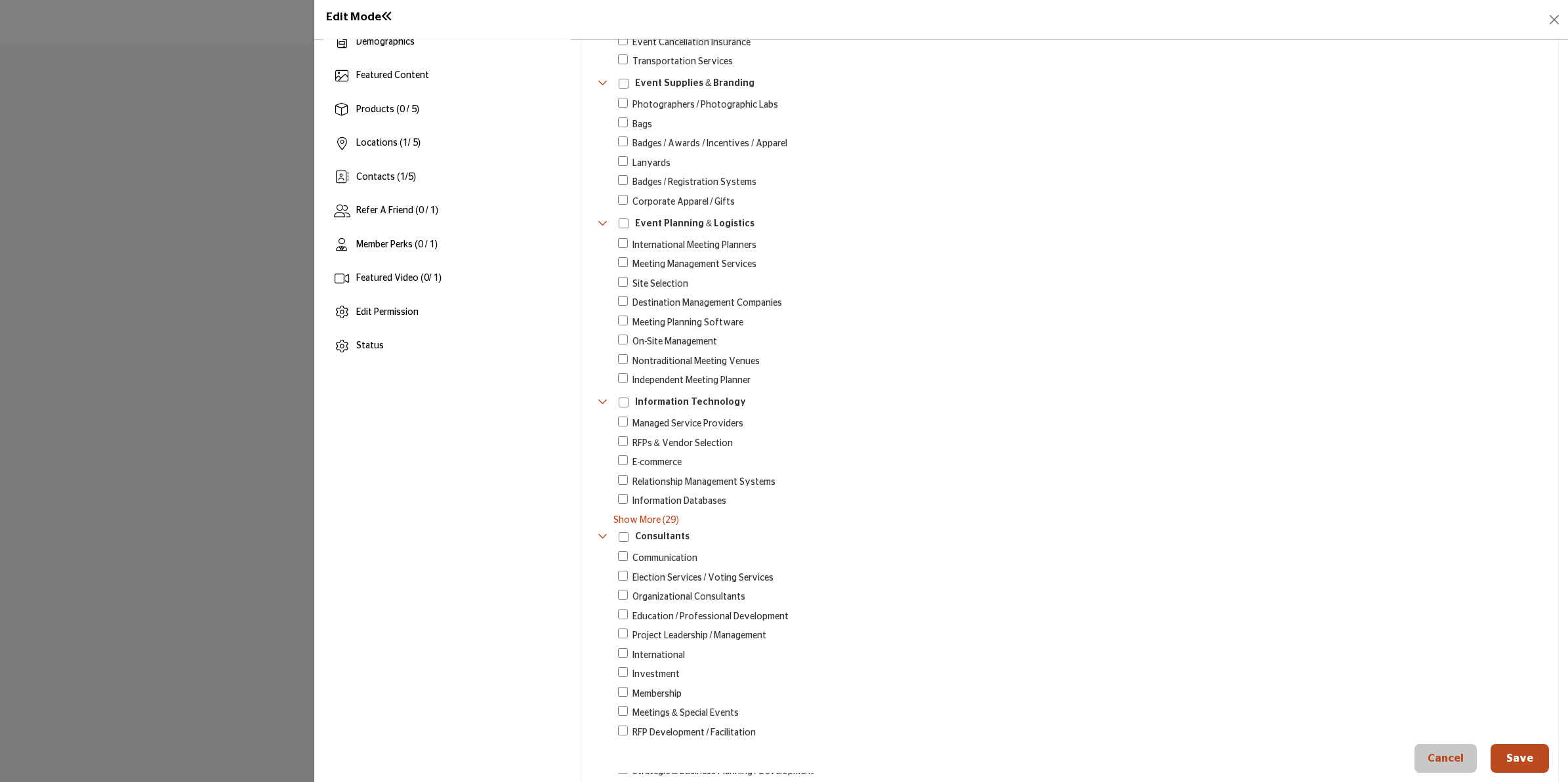
click at [713, 261] on span "Meeting Management Services" at bounding box center [695, 265] width 124 height 14
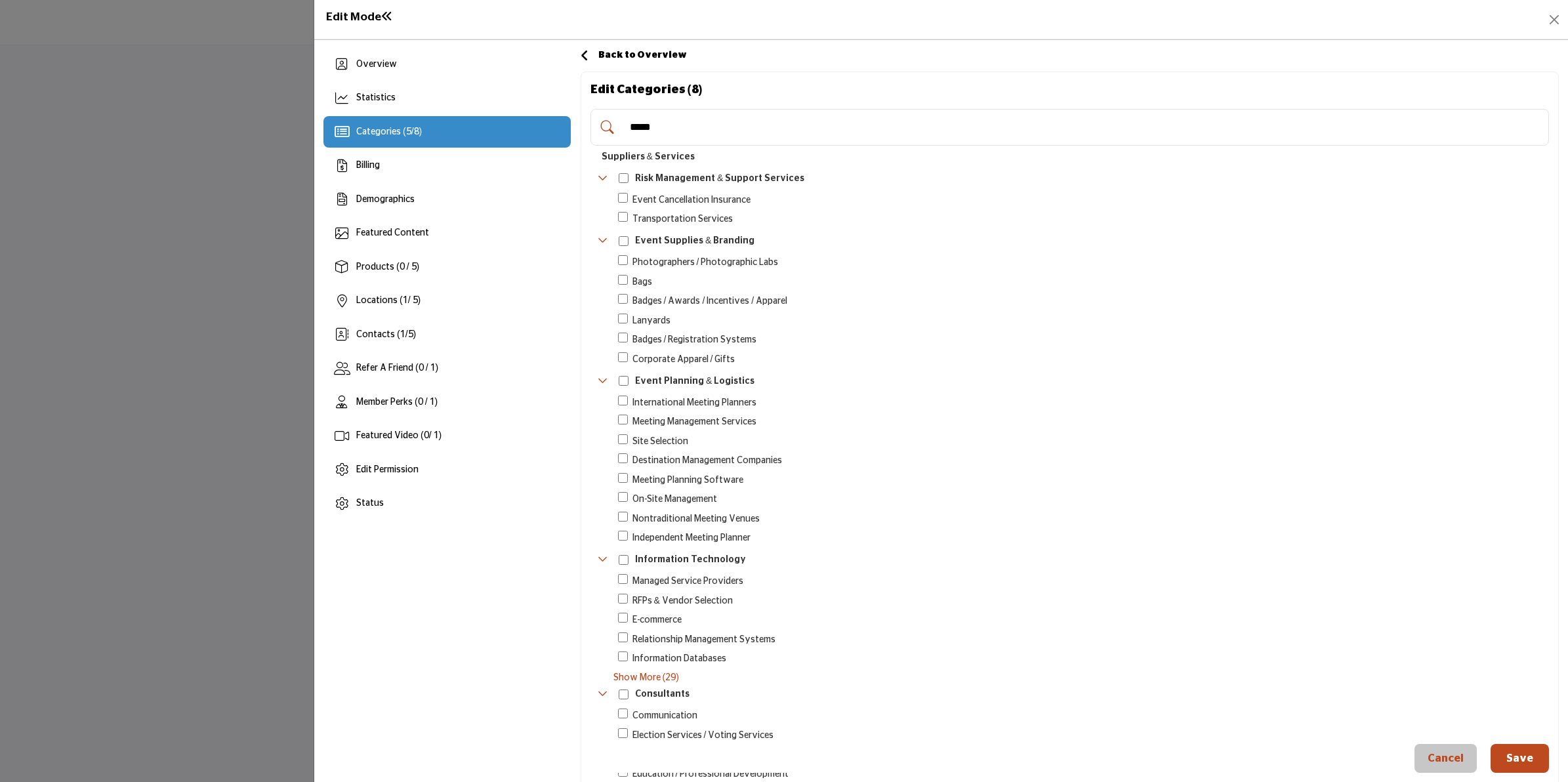
click at [1511, 760] on button "Save" at bounding box center [1520, 758] width 58 height 29
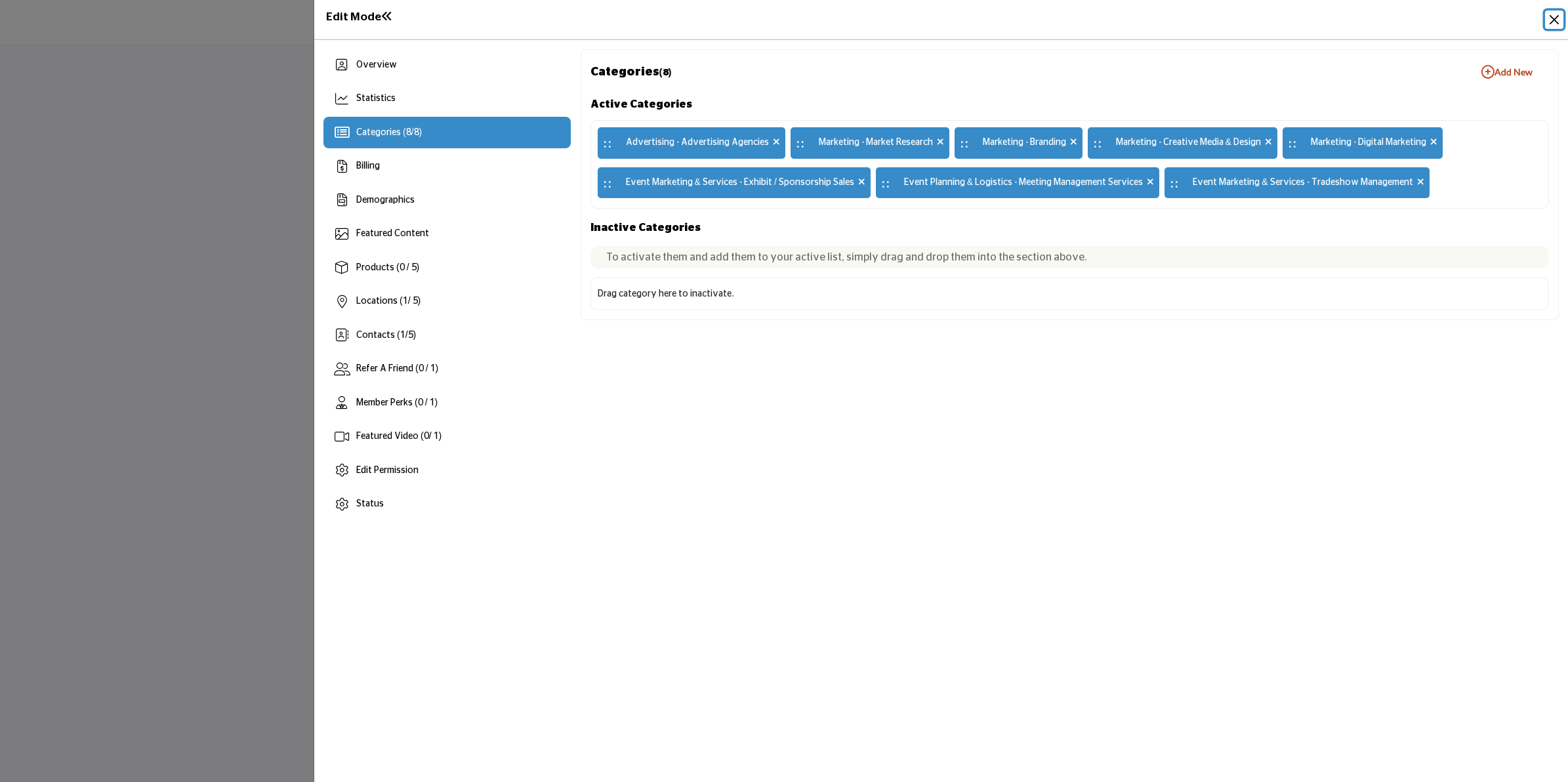
click at [1554, 19] on button "Close" at bounding box center [1554, 19] width 19 height 19
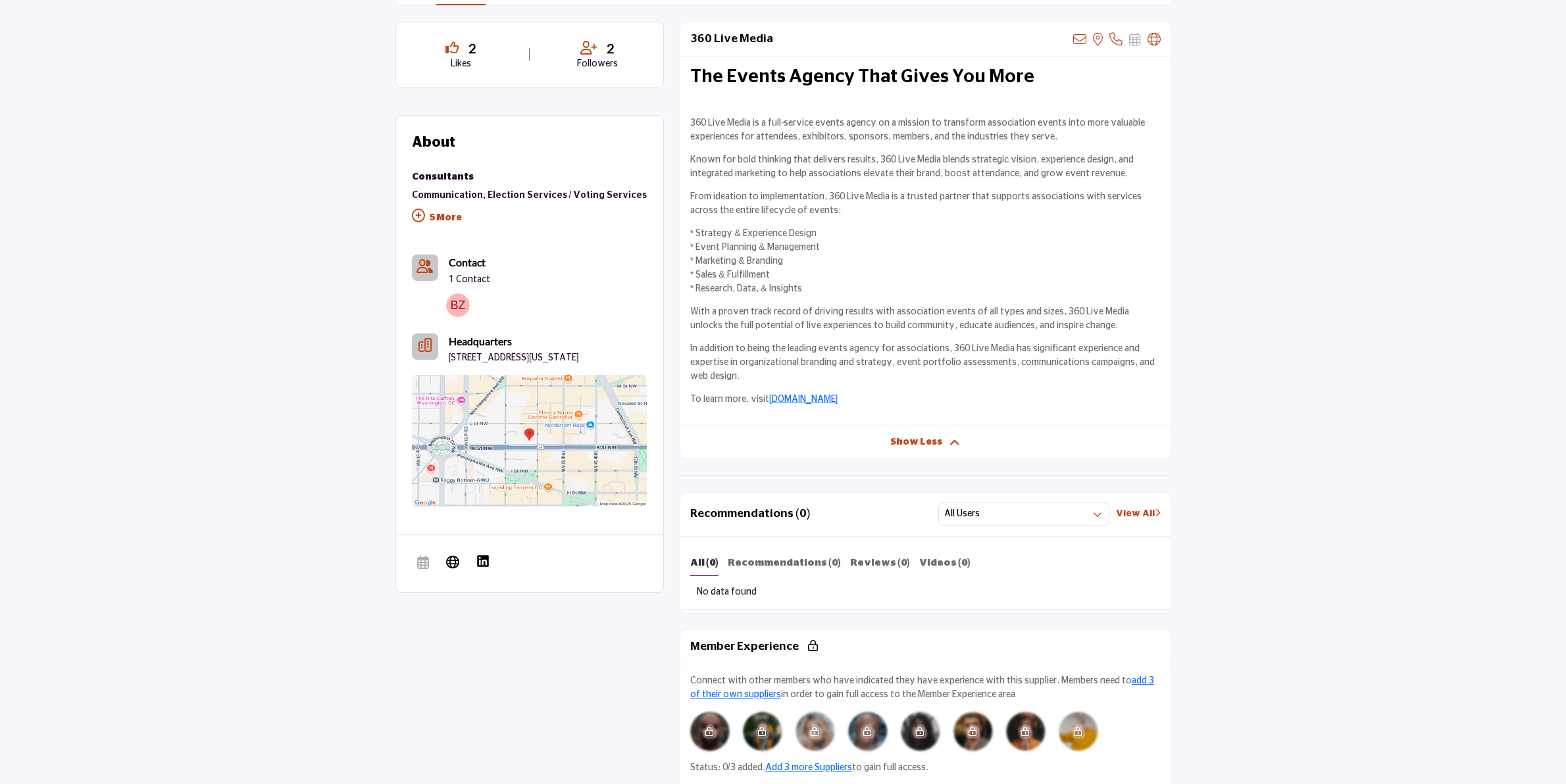
scroll to position [333, 0]
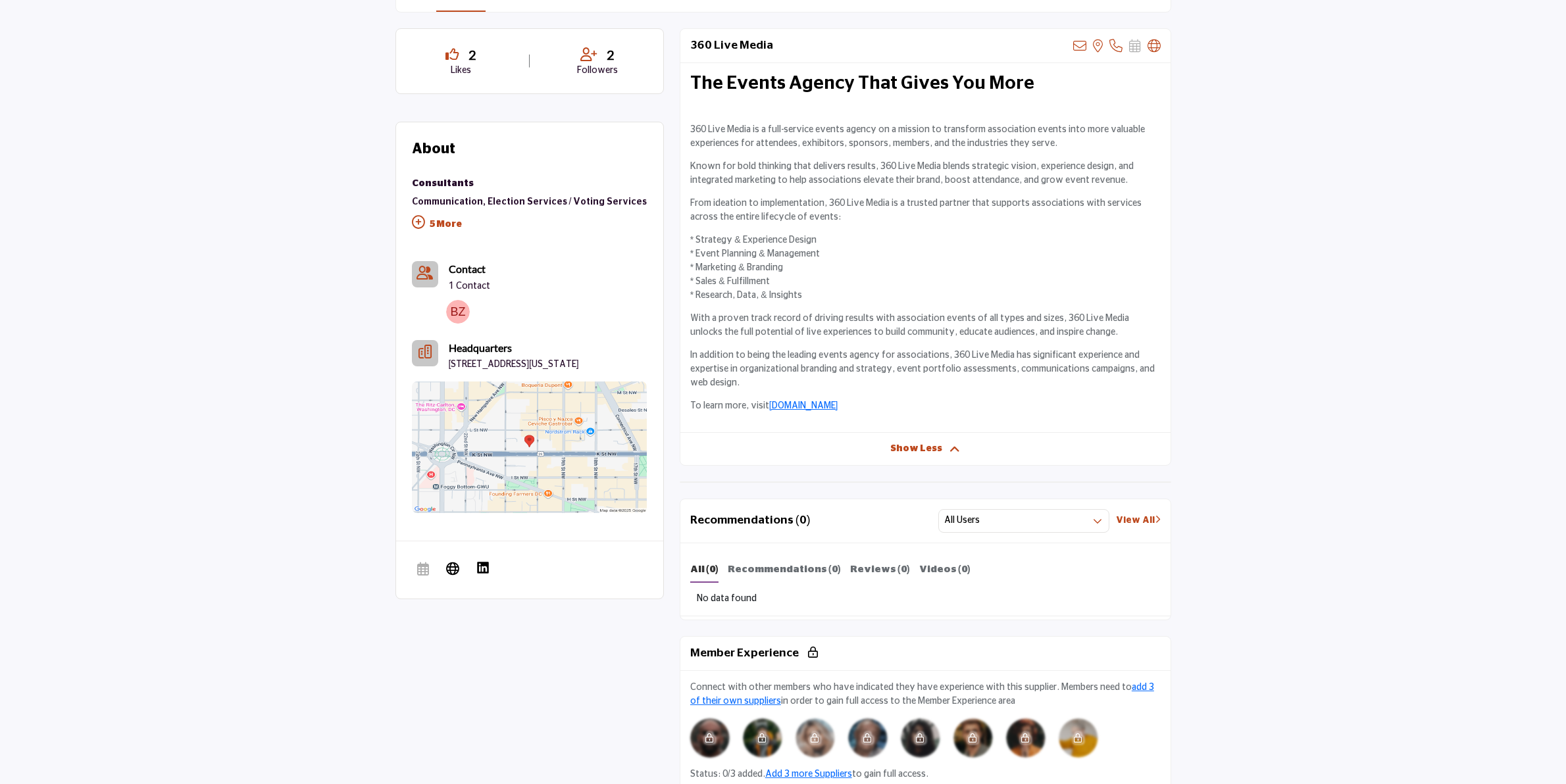
click at [453, 217] on p "5 More" at bounding box center [530, 225] width 236 height 29
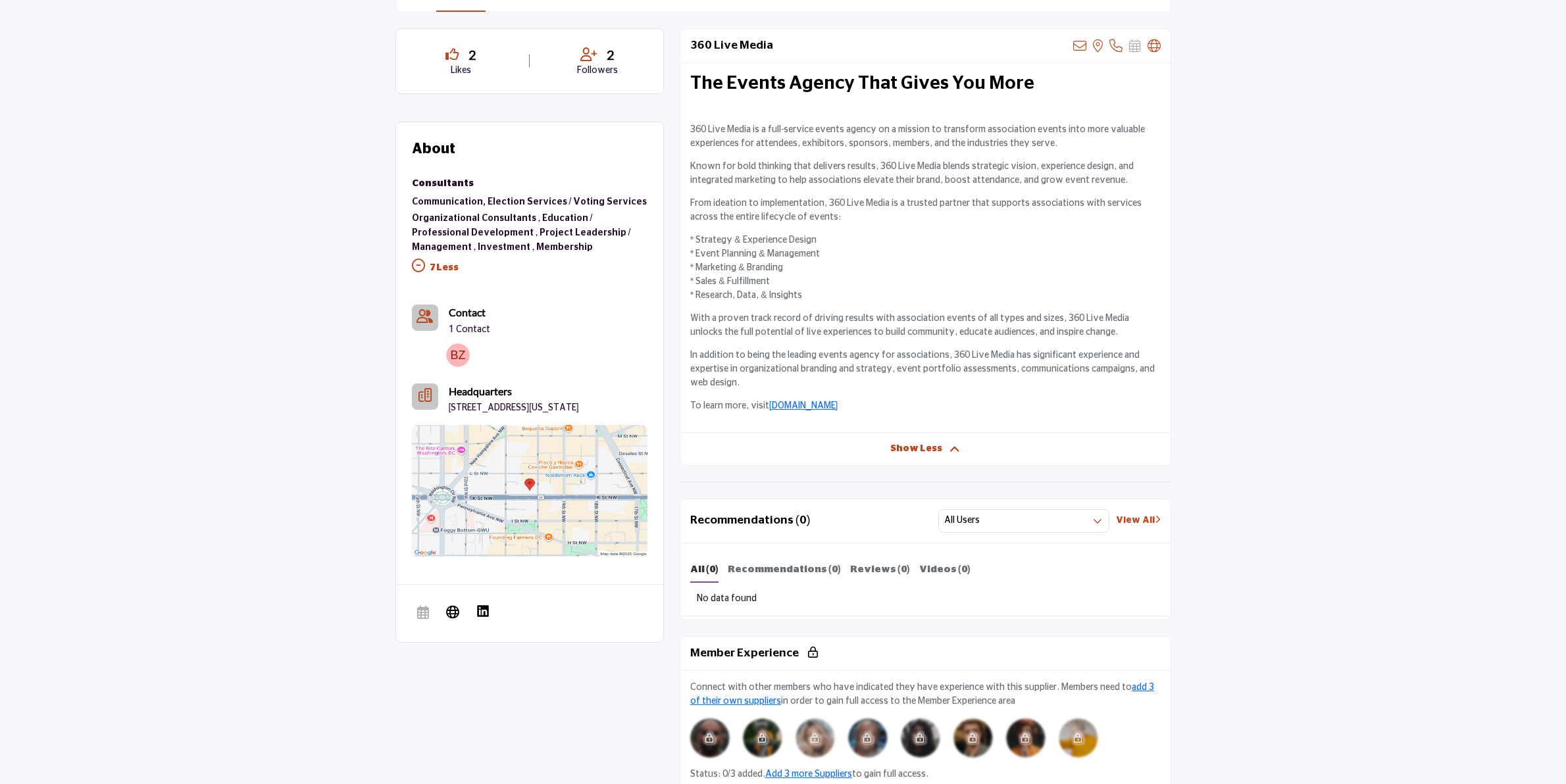
click at [502, 229] on link "Project Leadership / Management" at bounding box center [521, 240] width 219 height 24
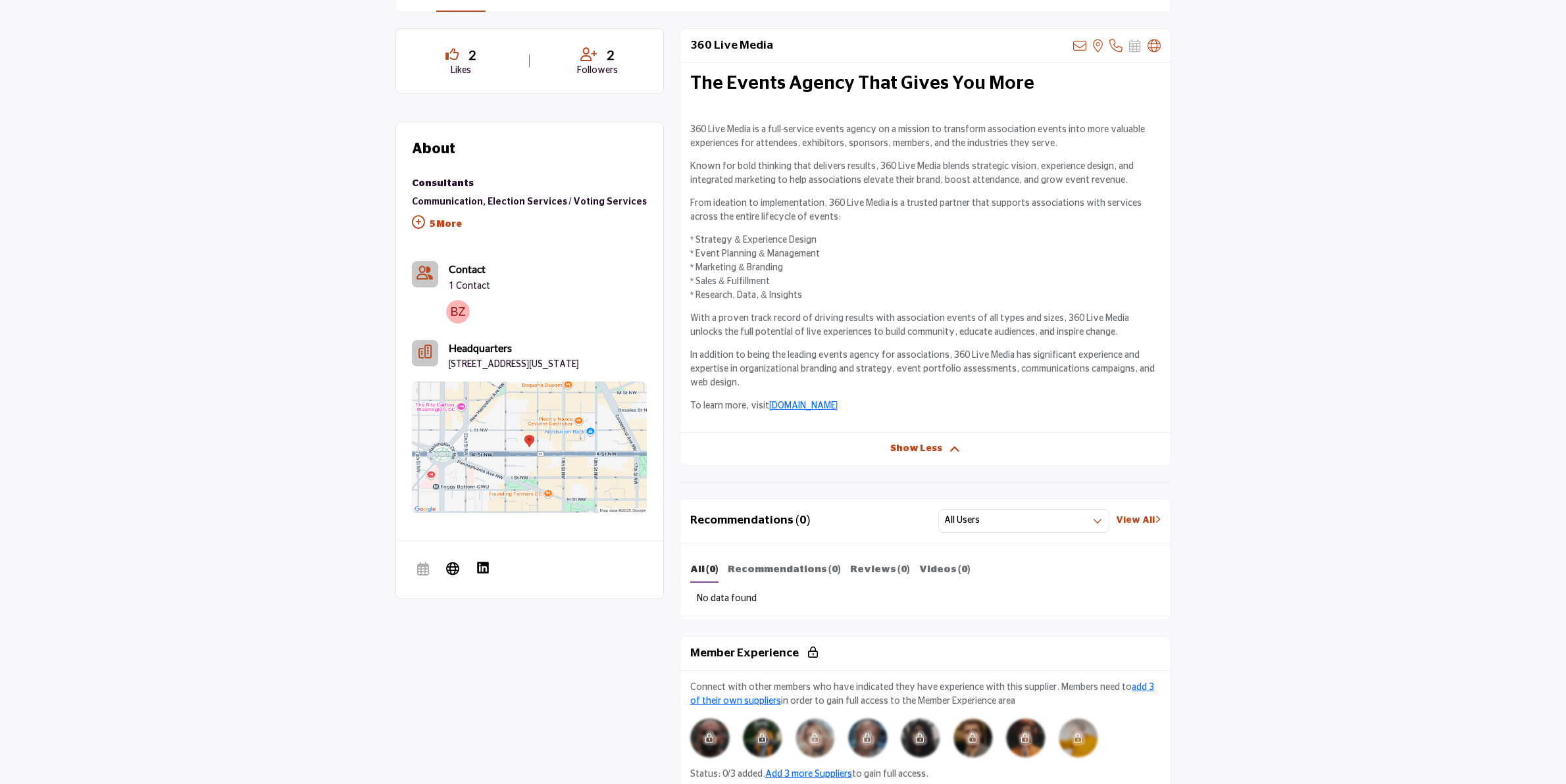
click at [504, 217] on p "5 More" at bounding box center [530, 225] width 236 height 29
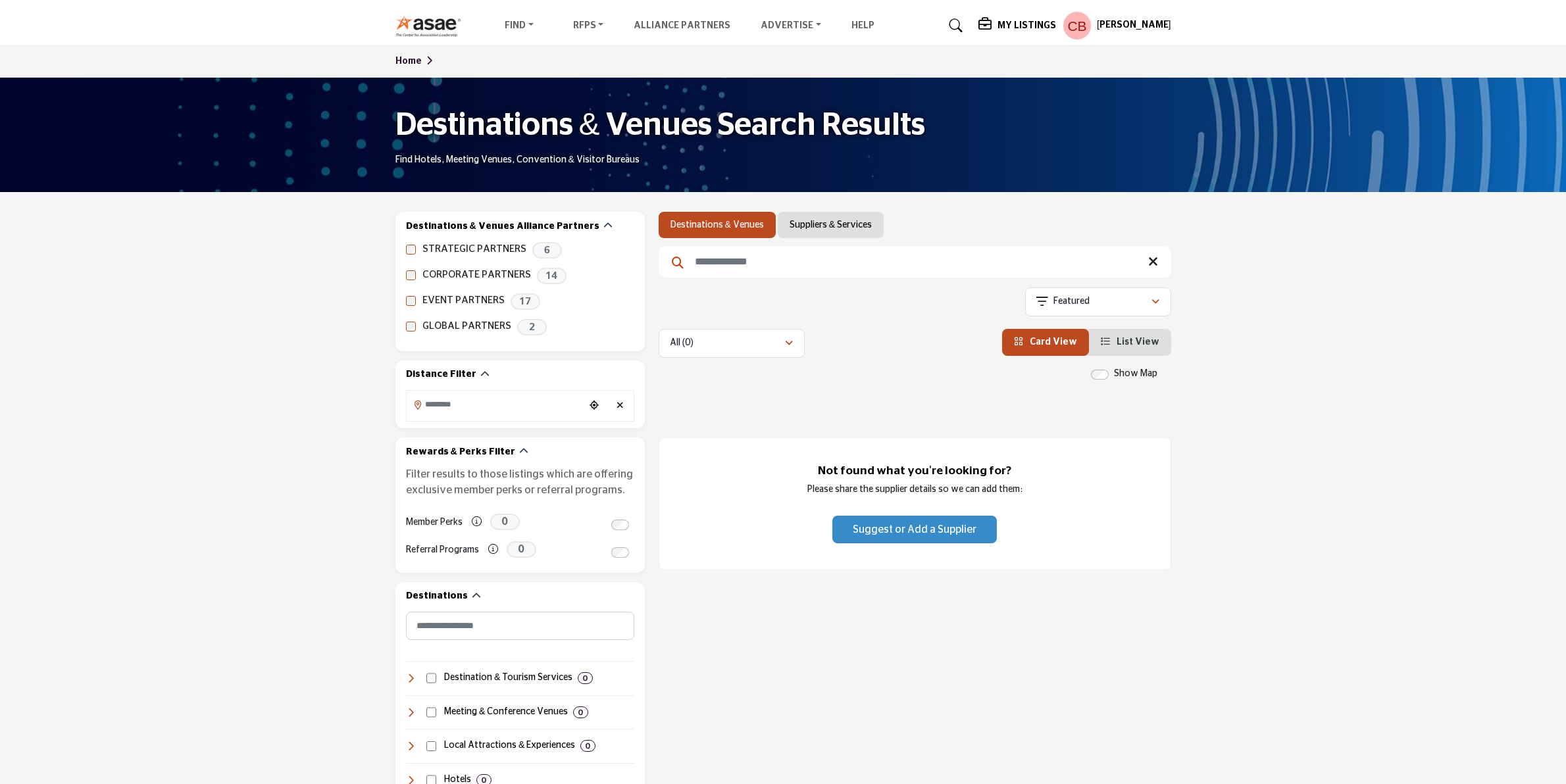
click at [814, 270] on input "Search Keyword" at bounding box center [915, 262] width 512 height 32
